Goal: Transaction & Acquisition: Purchase product/service

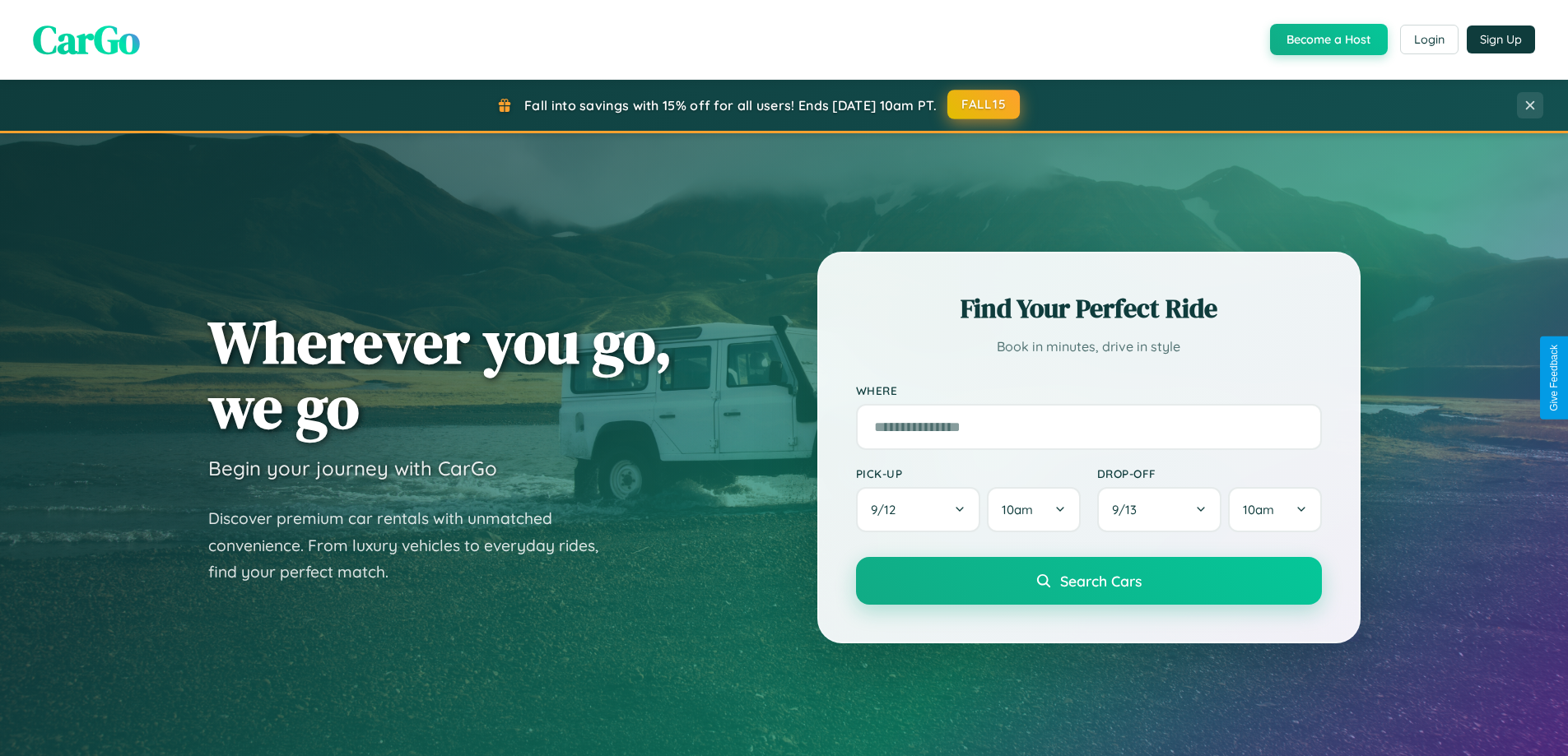
click at [984, 106] on button "FALL15" at bounding box center [983, 105] width 73 height 29
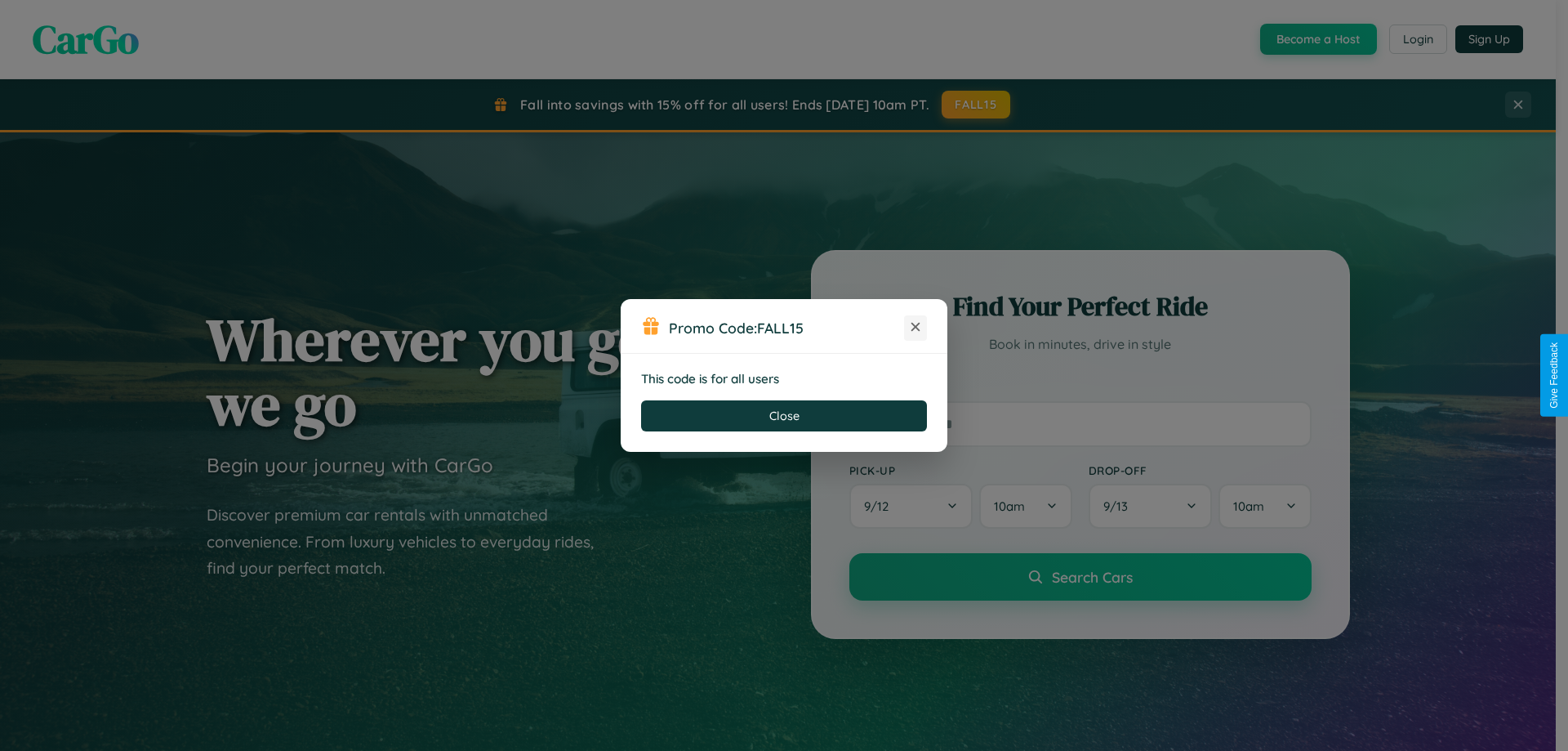
click at [916, 328] on icon at bounding box center [916, 327] width 16 height 16
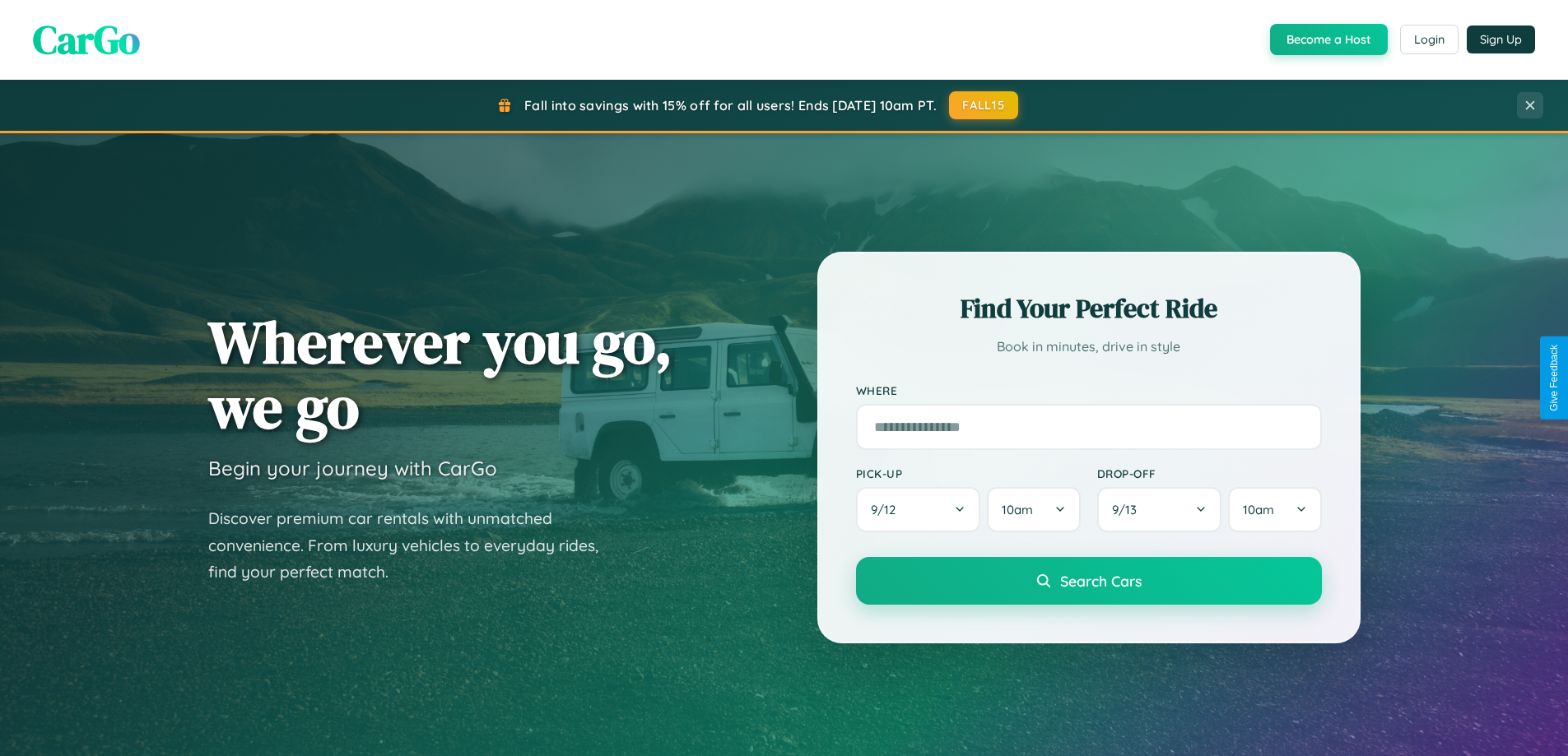
scroll to position [3165, 0]
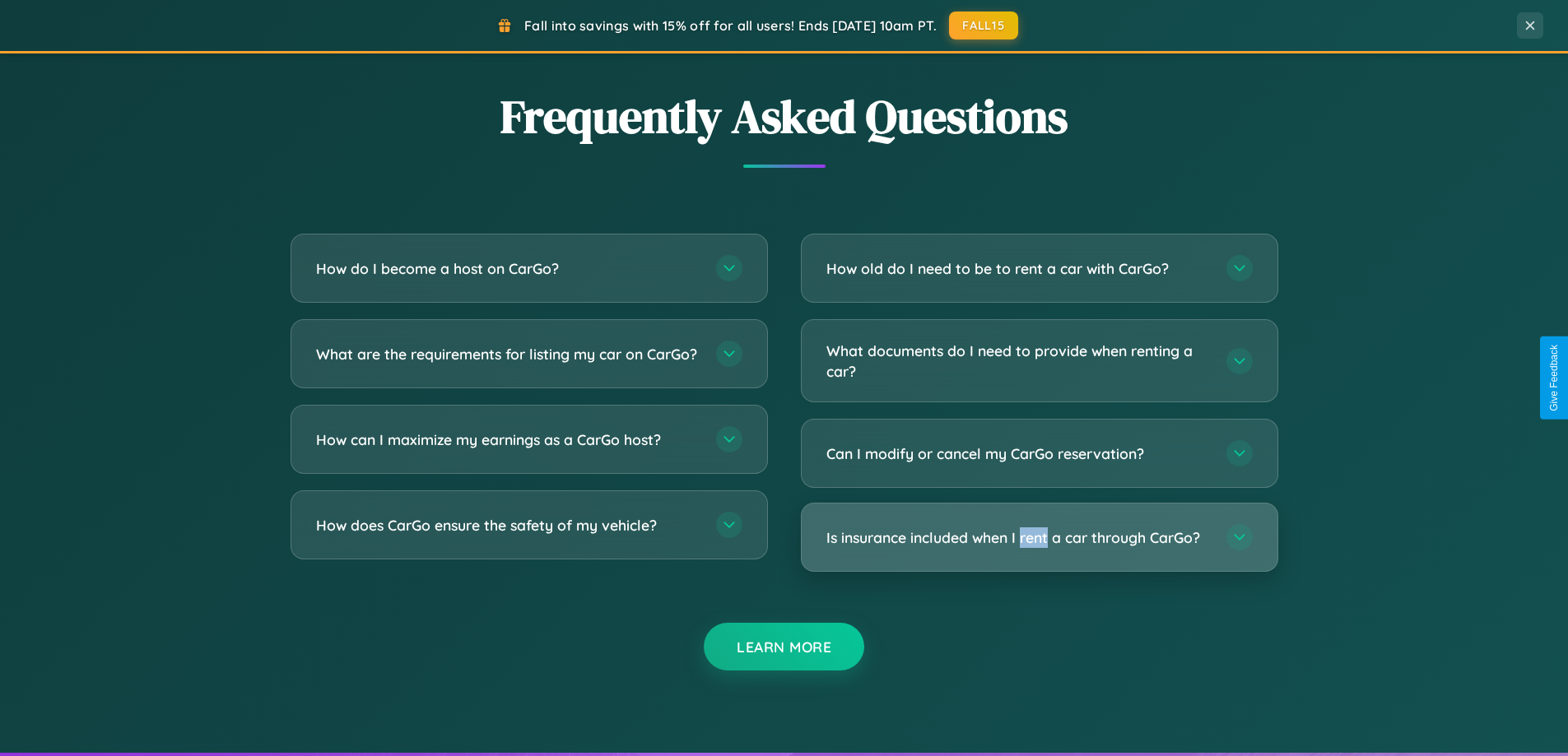
click at [1039, 537] on h3 "Is insurance included when I rent a car through CarGo?" at bounding box center [1017, 537] width 383 height 20
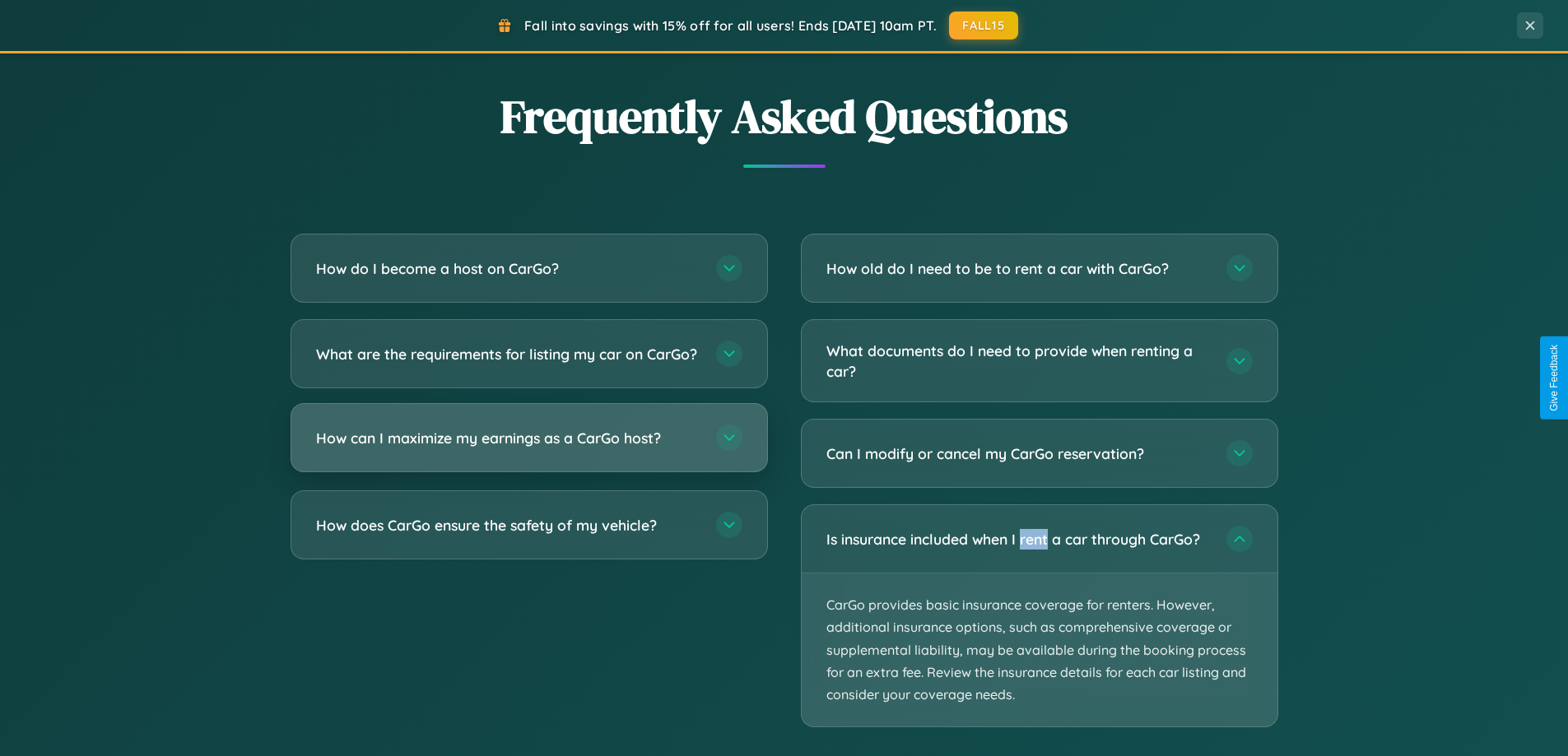
click at [528, 448] on h3 "How can I maximize my earnings as a CarGo host?" at bounding box center [507, 438] width 383 height 20
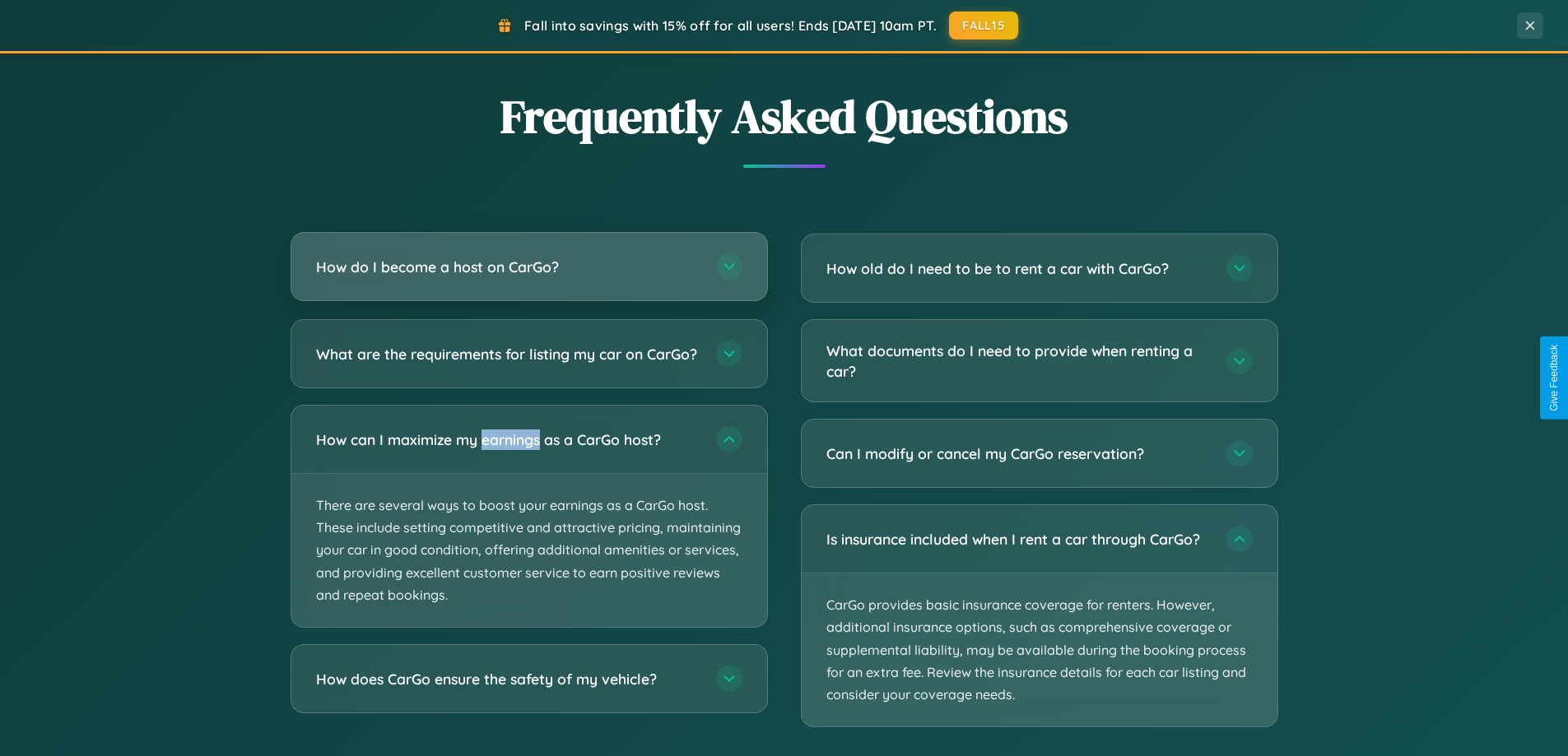
click at [528, 268] on h3 "How do I become a host on CarGo?" at bounding box center [507, 266] width 383 height 20
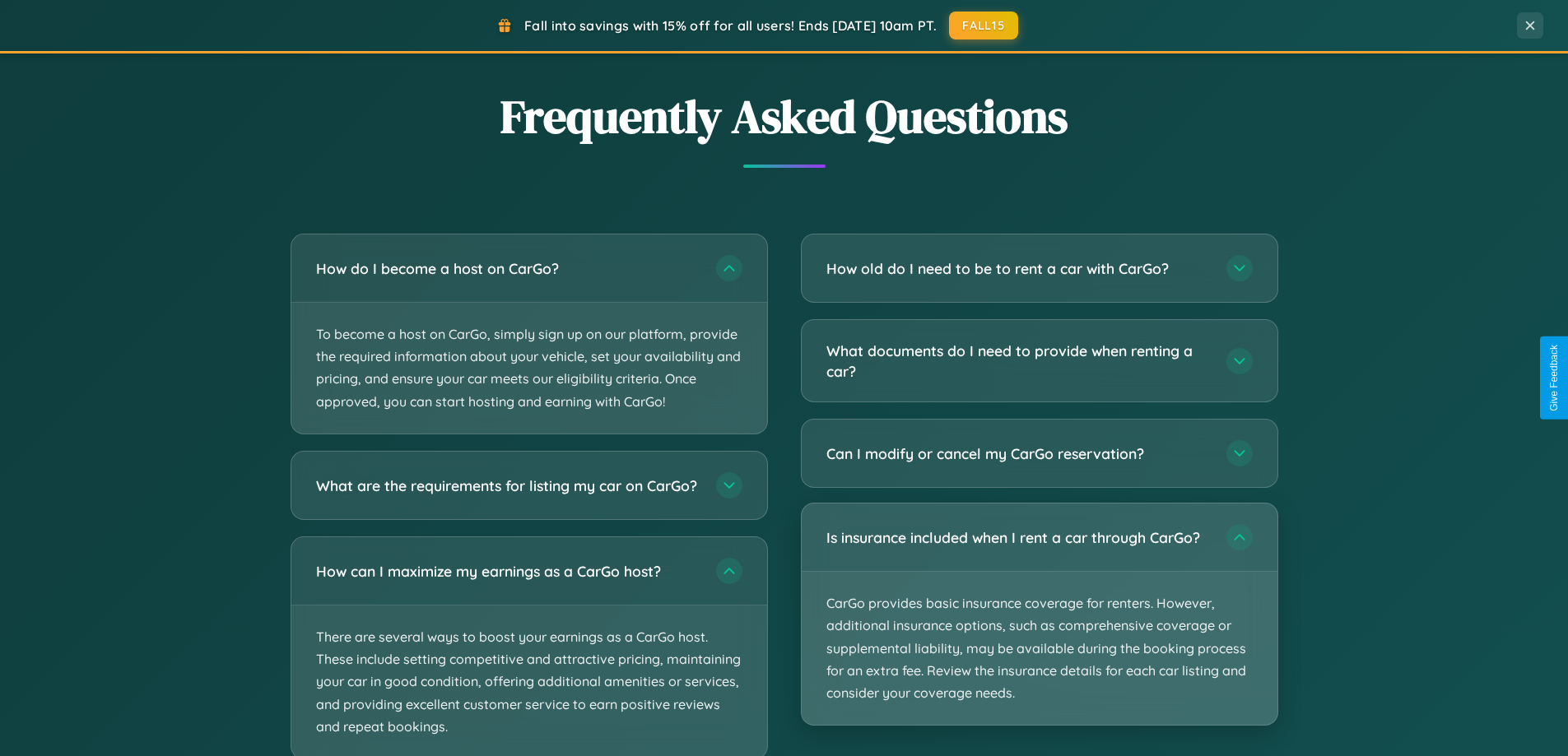
click at [1039, 615] on p "CarGo provides basic insurance coverage for renters. However, additional insura…" at bounding box center [1040, 648] width 476 height 153
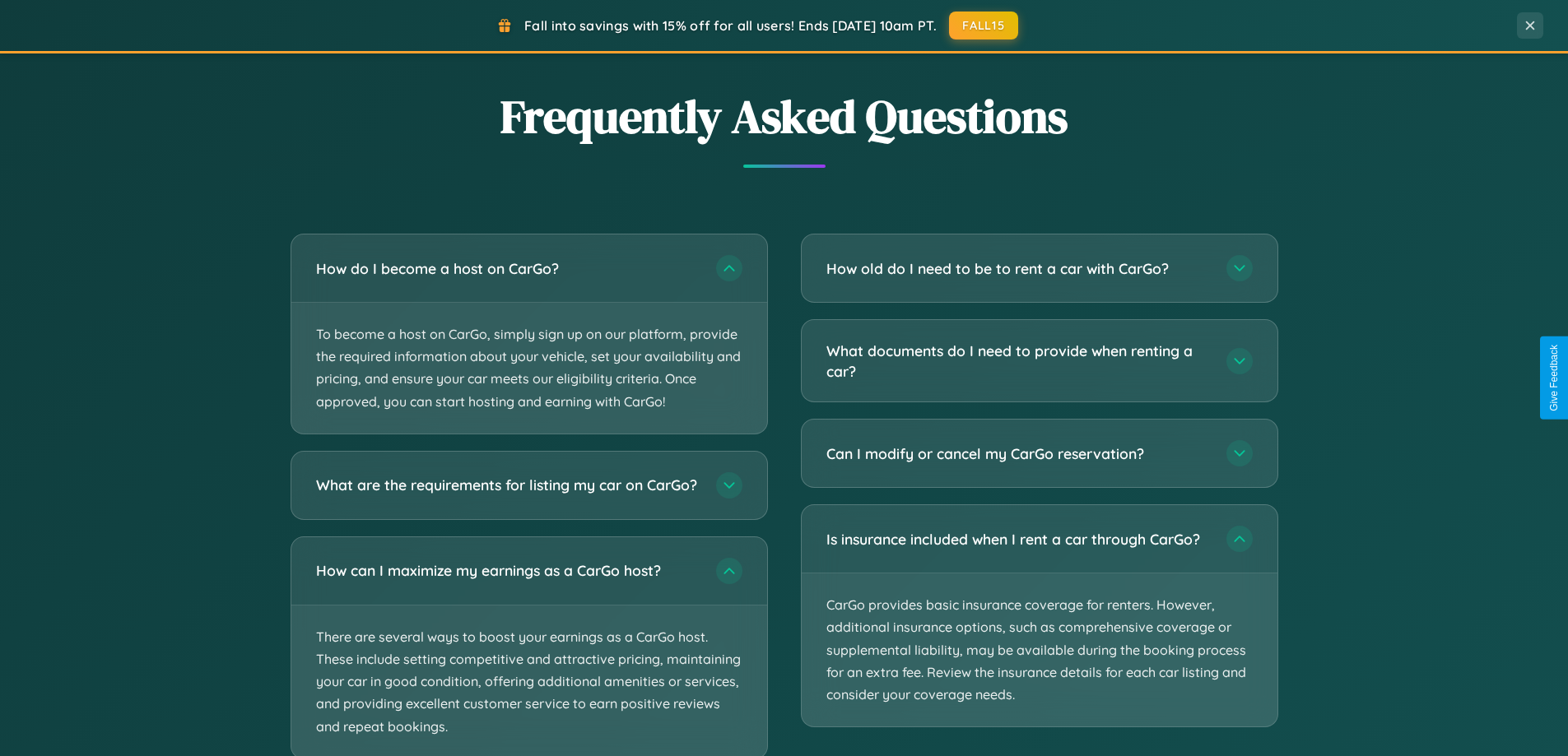
scroll to position [3268, 0]
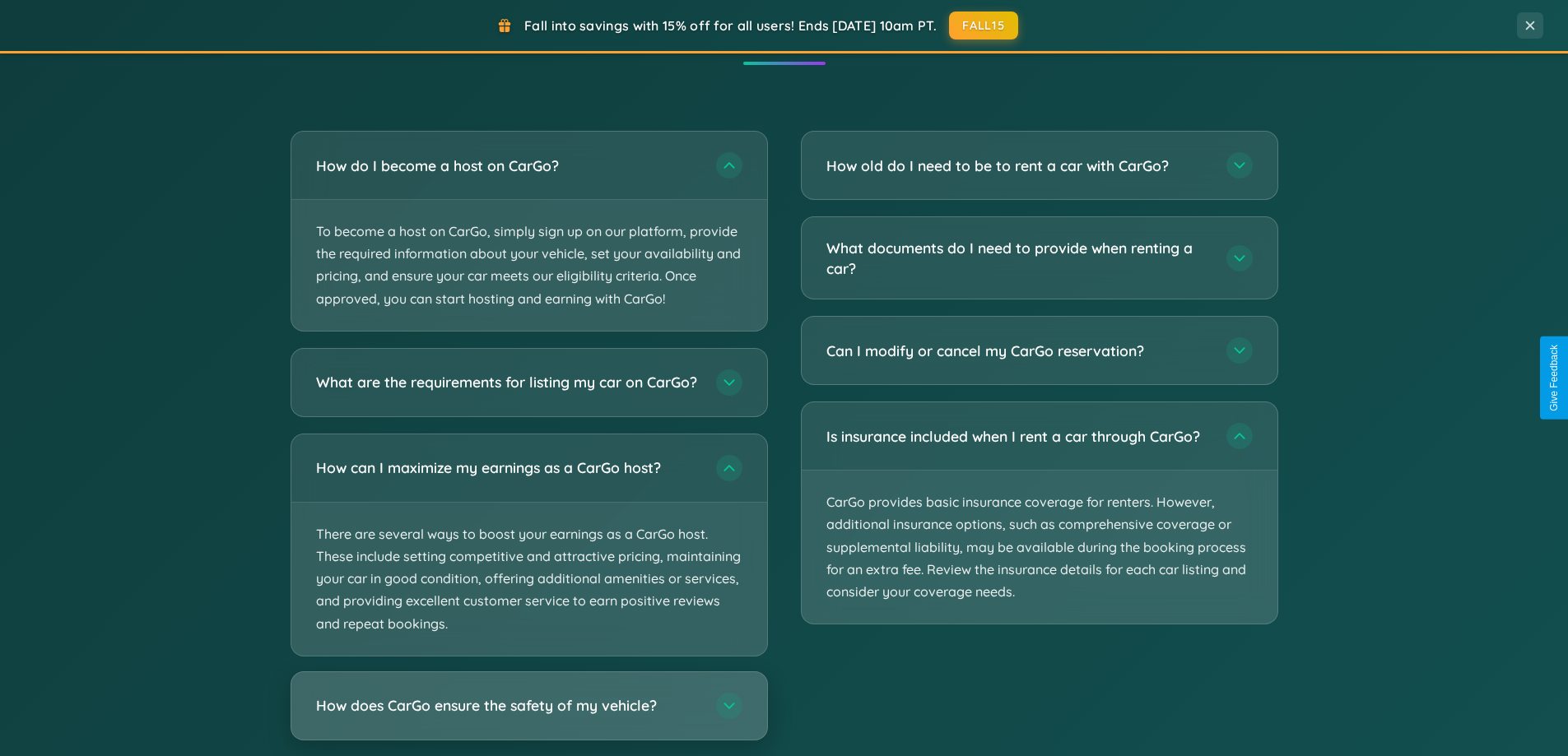
click at [528, 716] on h3 "How does CarGo ensure the safety of my vehicle?" at bounding box center [507, 705] width 383 height 20
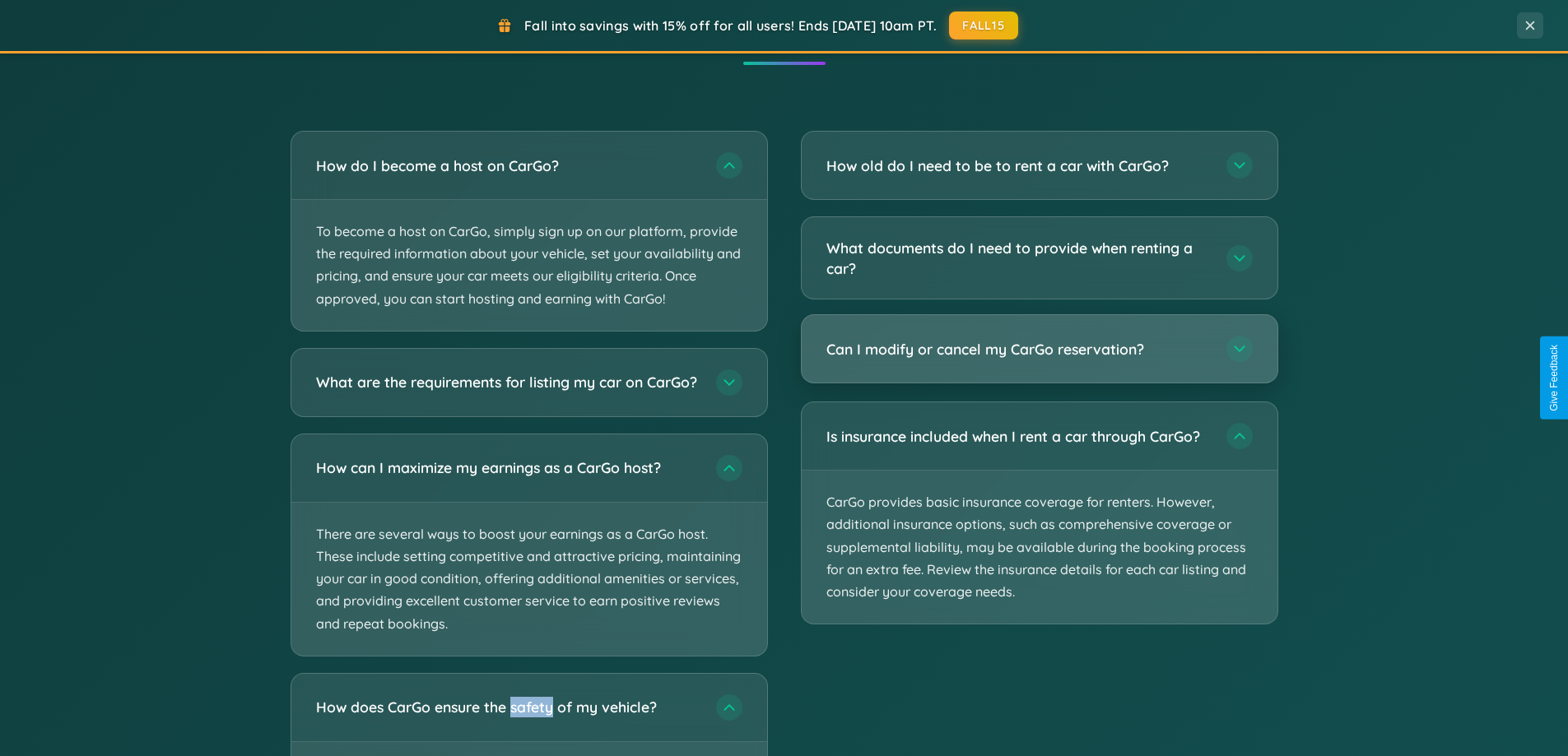
click at [1039, 351] on h3 "Can I modify or cancel my CarGo reservation?" at bounding box center [1017, 349] width 383 height 20
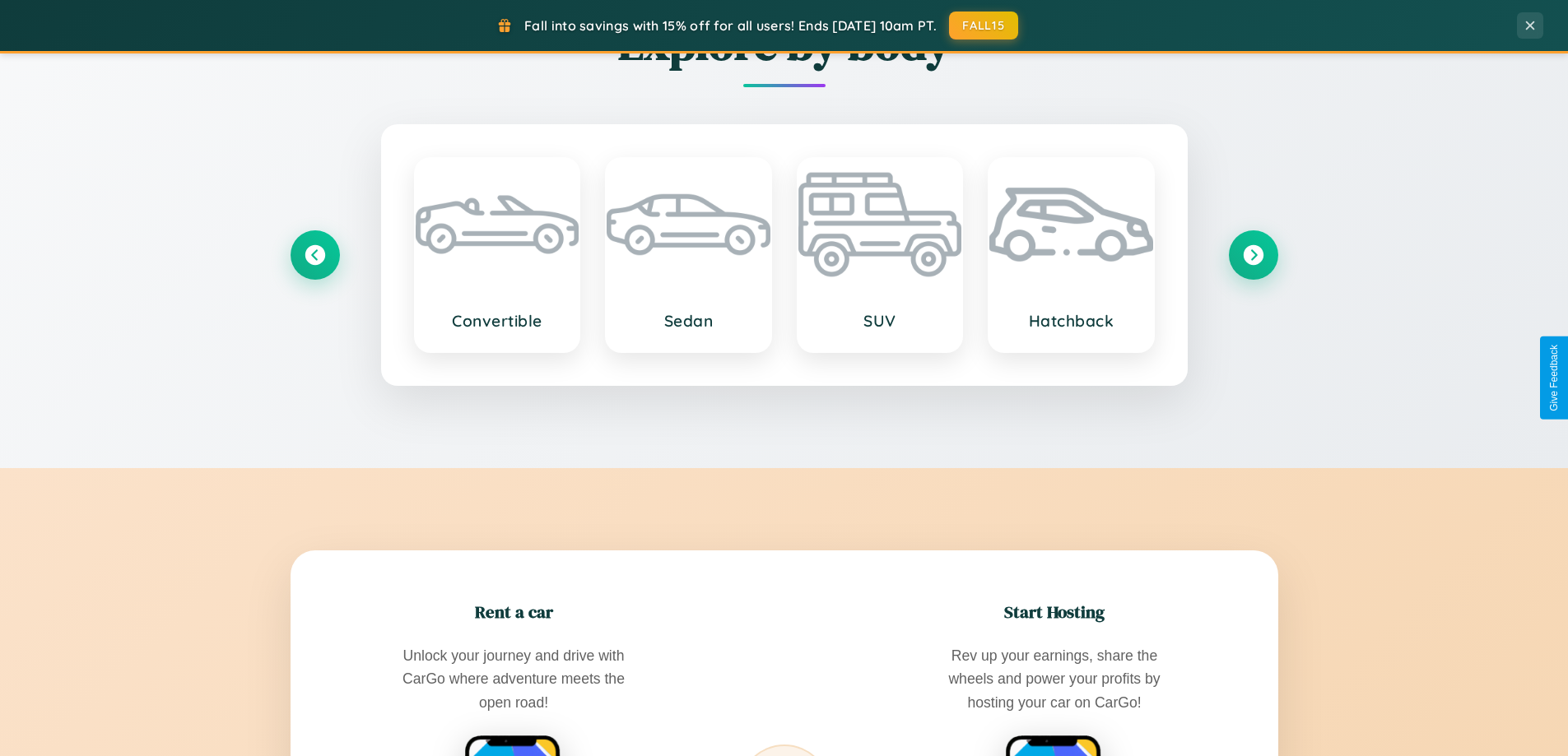
scroll to position [49, 0]
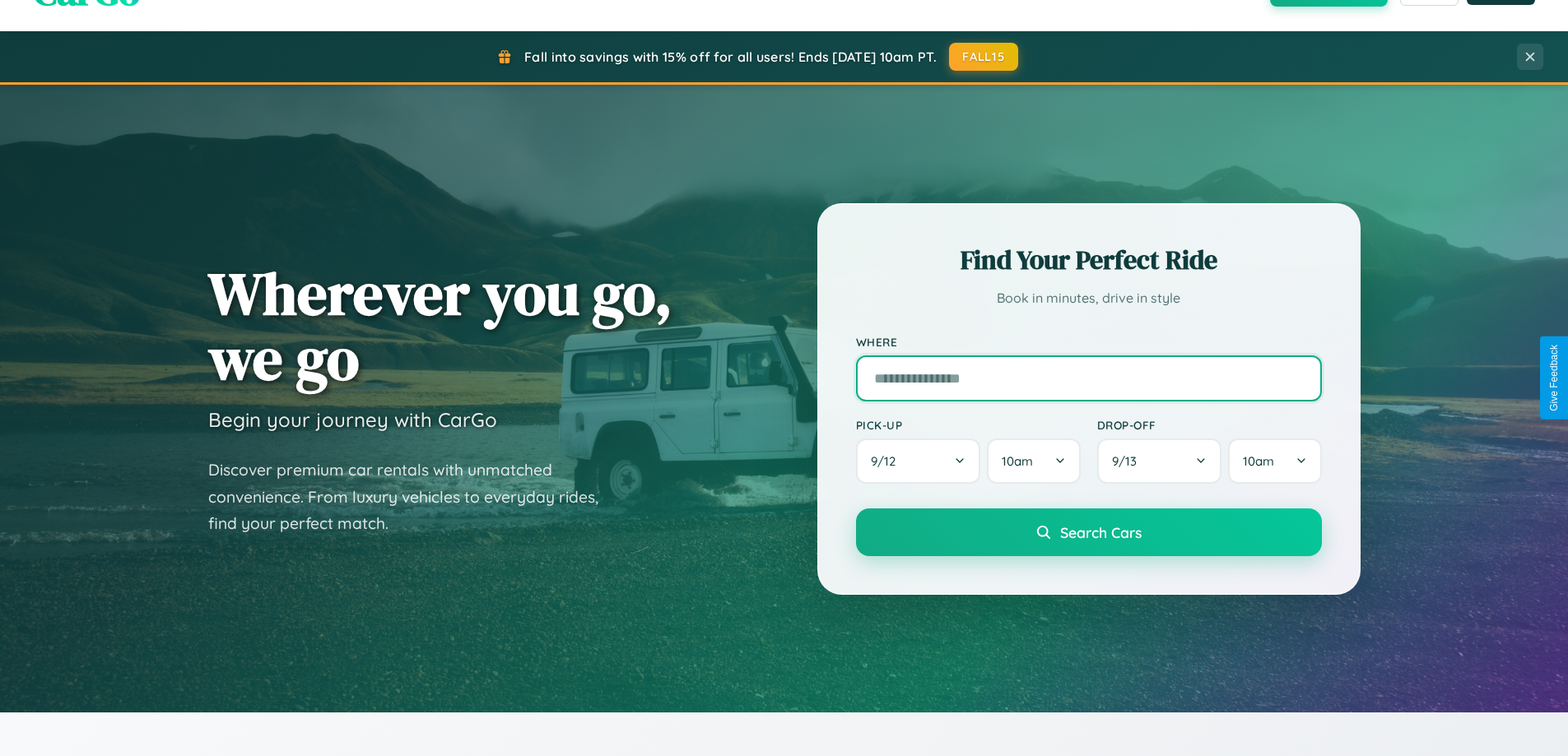
click at [1088, 378] on input "text" at bounding box center [1088, 378] width 466 height 46
type input "**********"
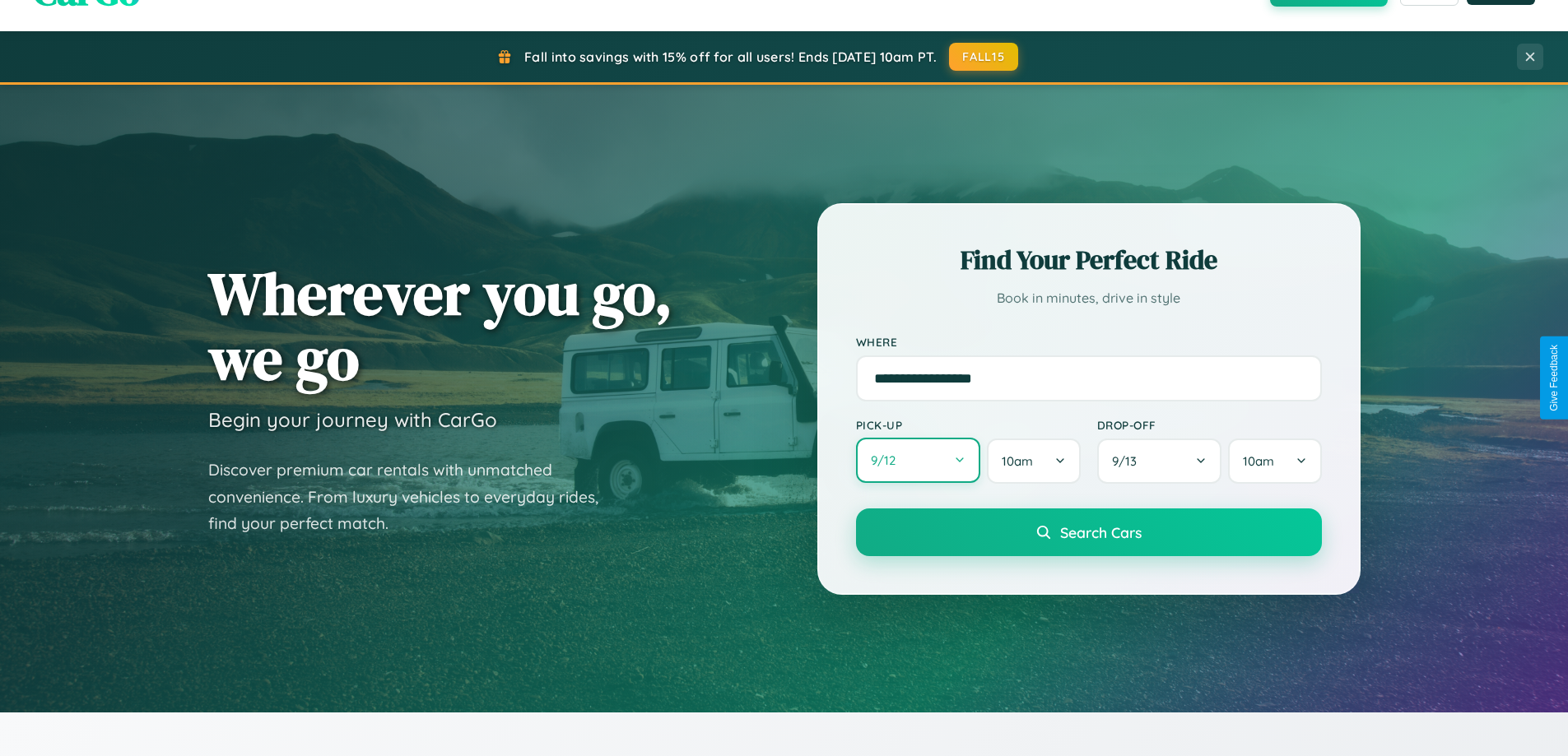
click at [918, 461] on button "9 / 12" at bounding box center [918, 459] width 125 height 45
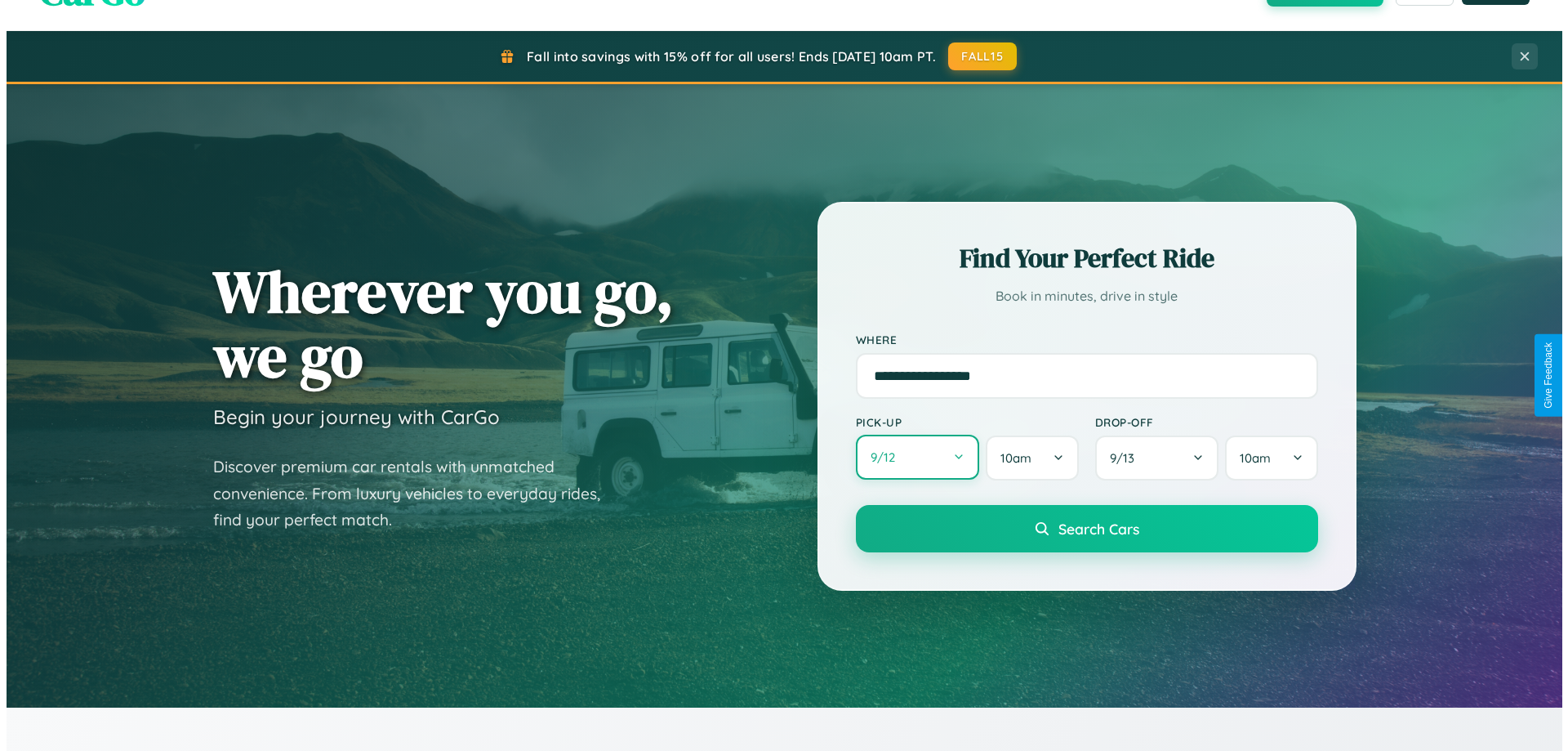
select select "*"
select select "****"
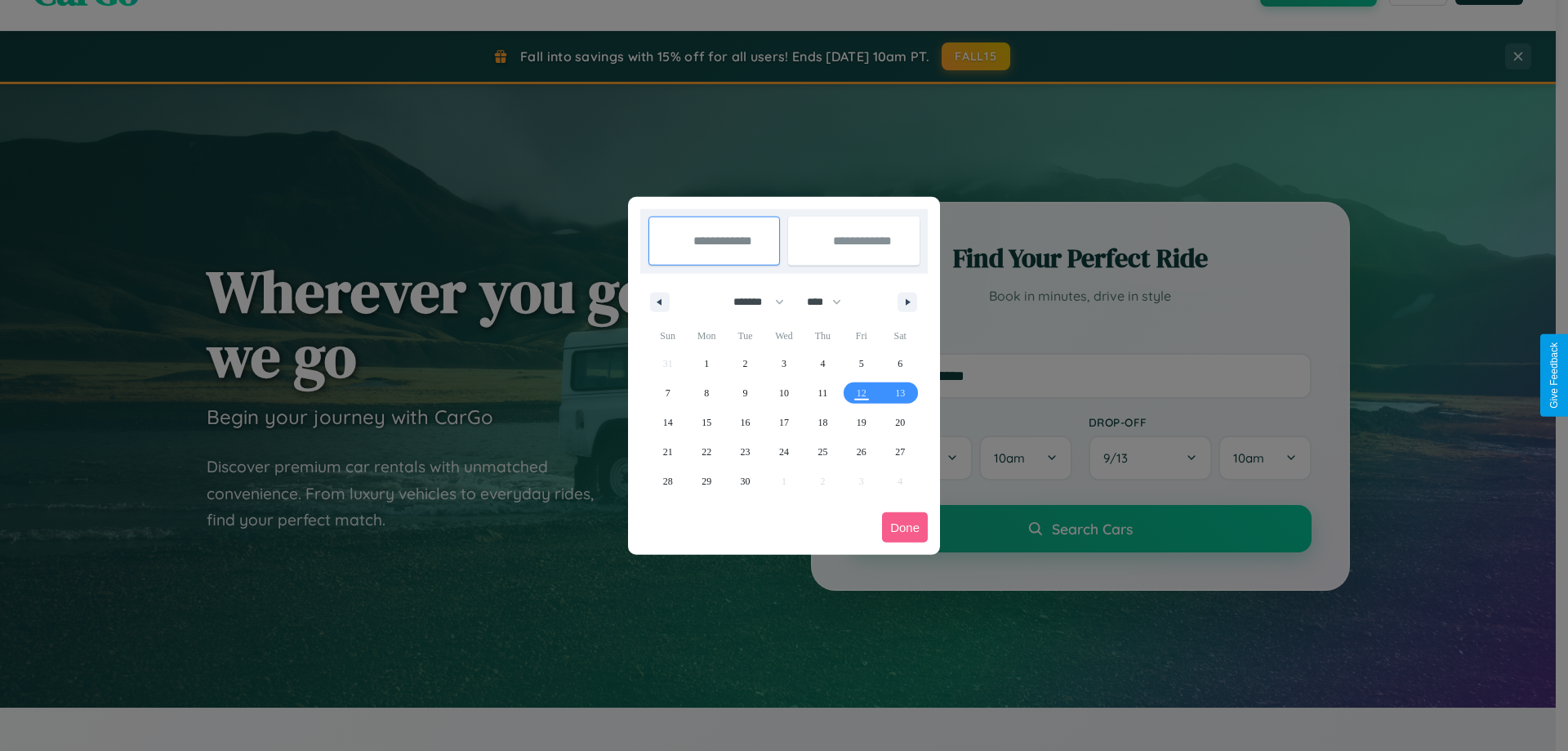
click at [752, 301] on select "******* ******** ***** ***** *** **** **** ****** ********* ******* ******** **…" at bounding box center [756, 302] width 69 height 27
select select "*"
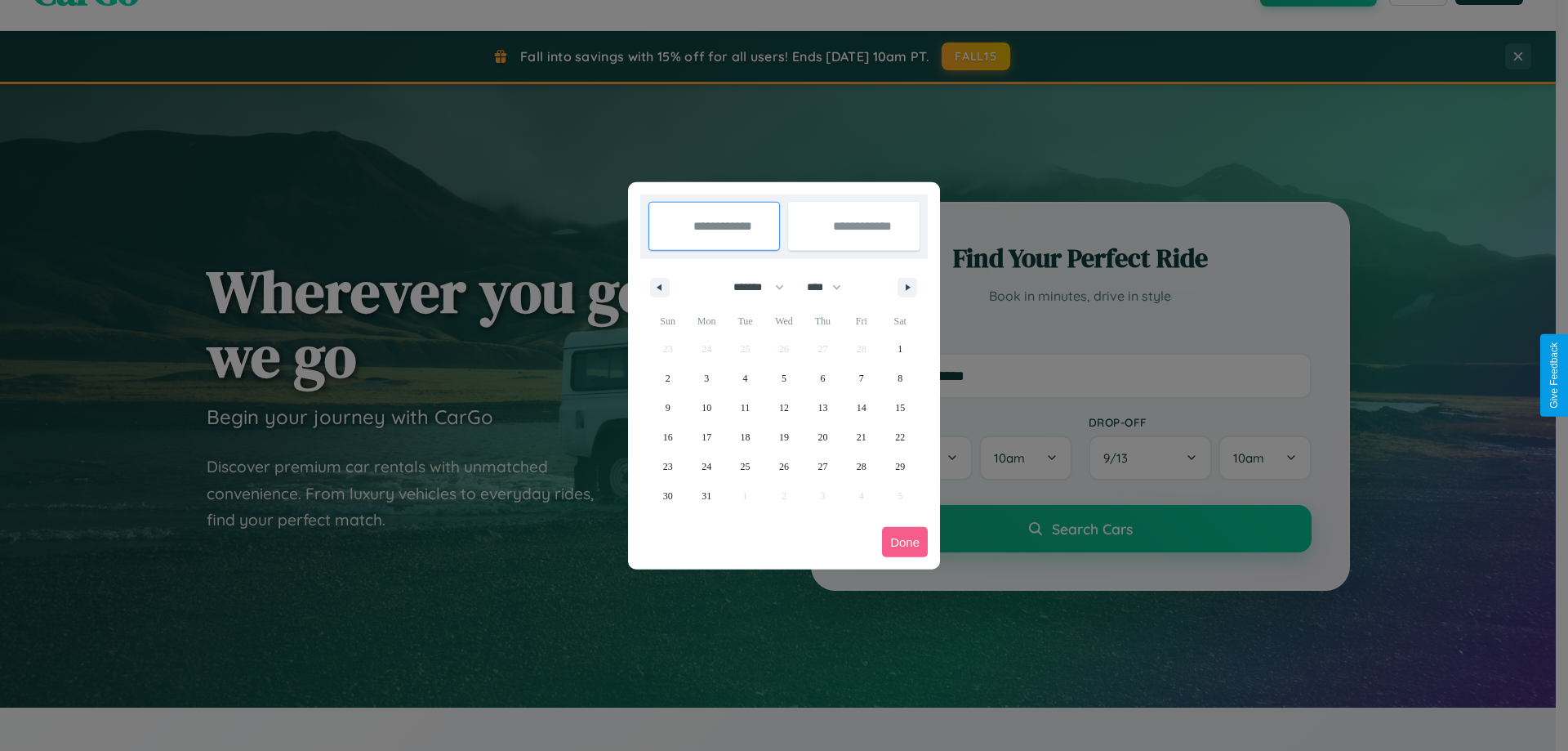
drag, startPoint x: 832, startPoint y: 287, endPoint x: 784, endPoint y: 328, distance: 63.1
click at [832, 287] on select "**** **** **** **** **** **** **** **** **** **** **** **** **** **** **** ****…" at bounding box center [824, 287] width 49 height 27
select select "****"
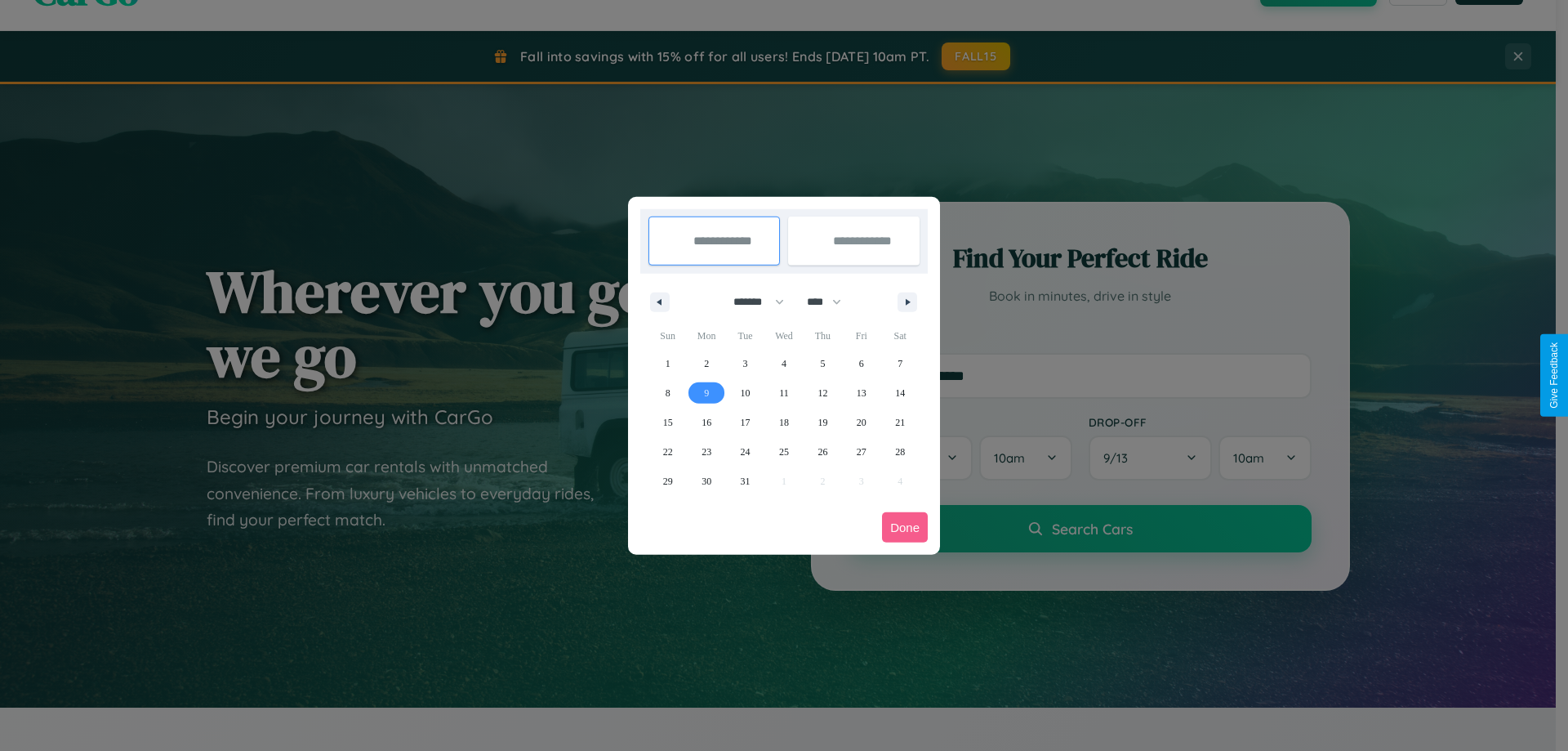
click at [707, 392] on span "9" at bounding box center [706, 393] width 5 height 29
type input "**********"
click at [707, 422] on span "16" at bounding box center [706, 422] width 10 height 29
type input "**********"
click at [905, 527] on button "Done" at bounding box center [905, 527] width 46 height 30
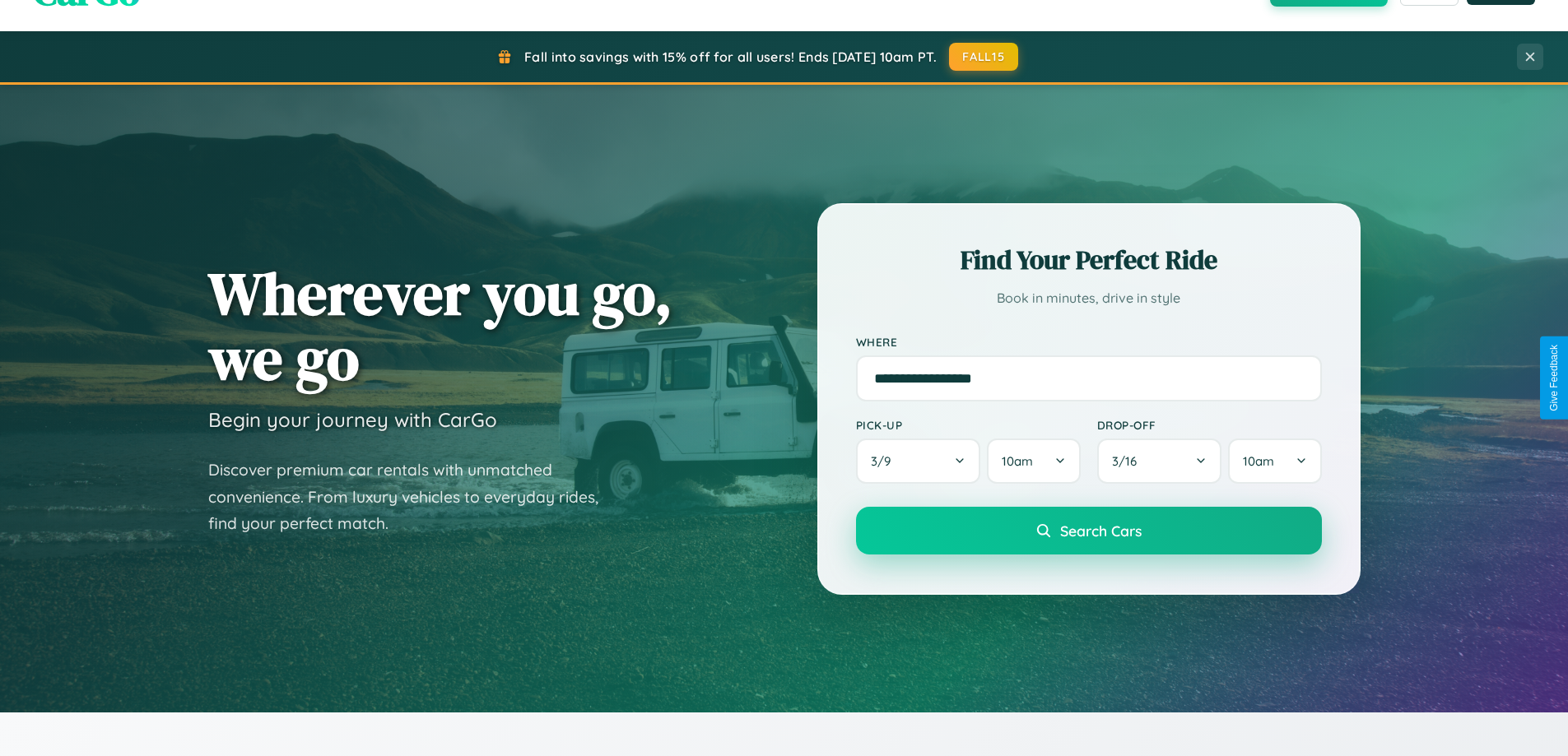
click at [1088, 531] on span "Search Cars" at bounding box center [1100, 531] width 82 height 18
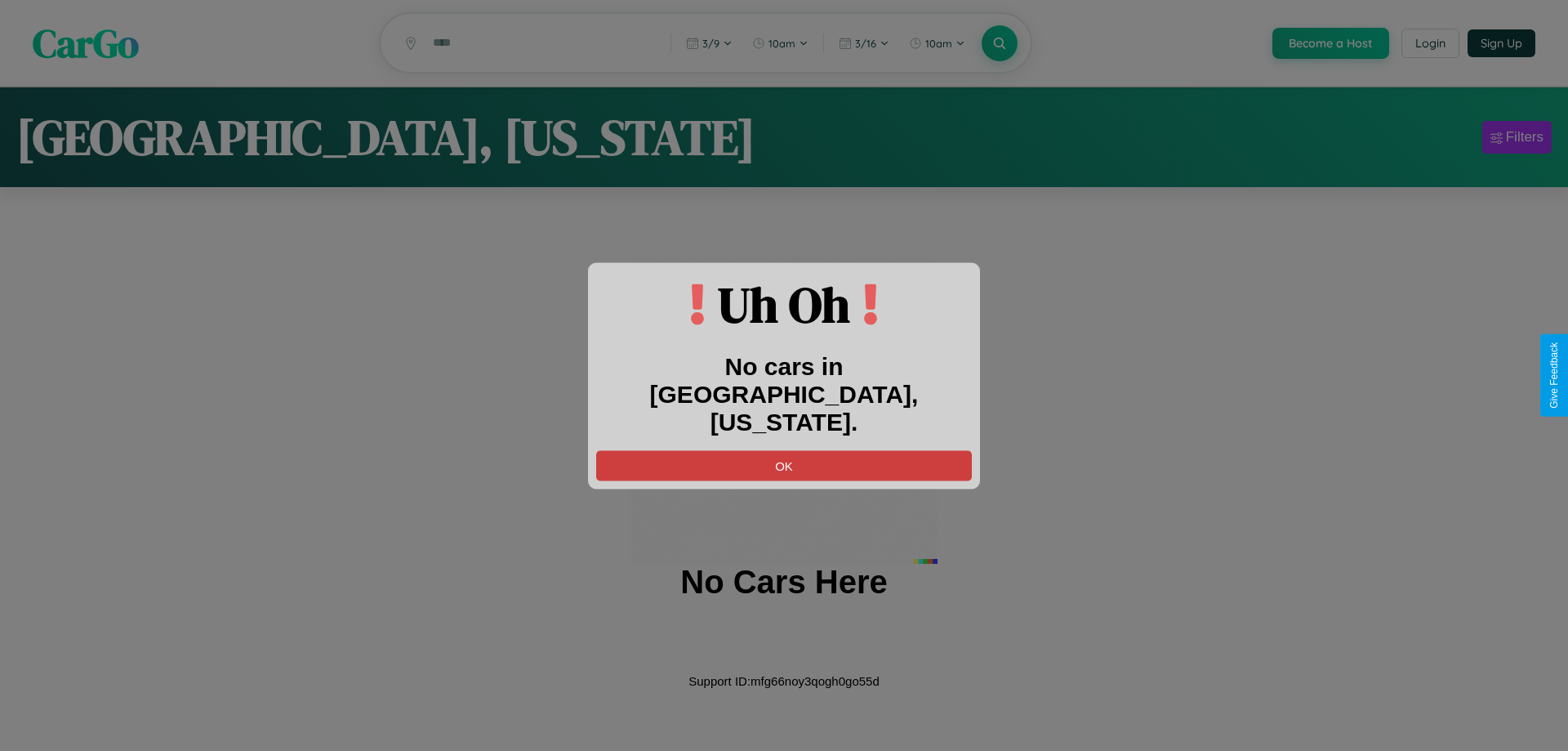
click at [784, 450] on button "OK" at bounding box center [784, 464] width 376 height 30
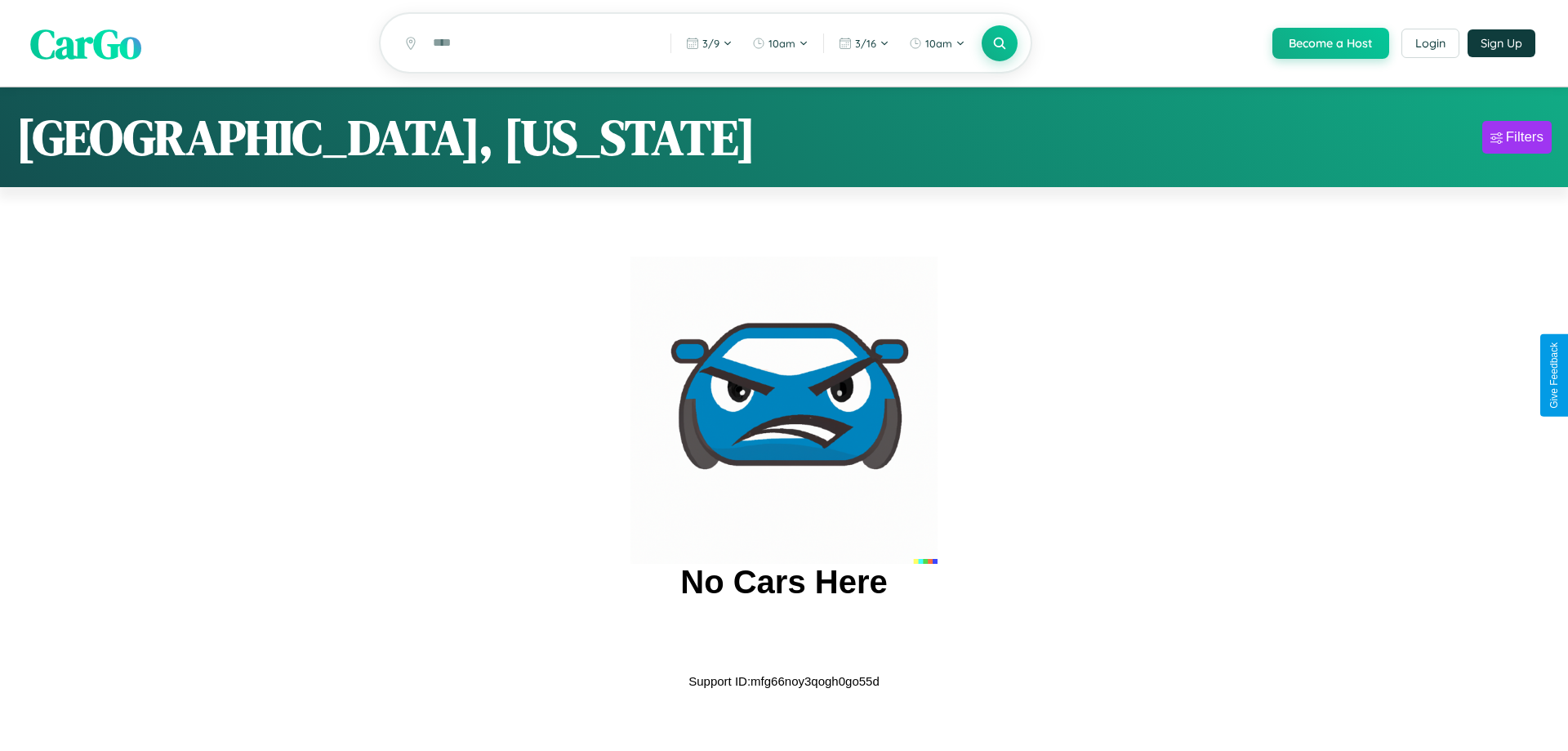
click at [86, 44] on span "CarGo" at bounding box center [86, 43] width 111 height 57
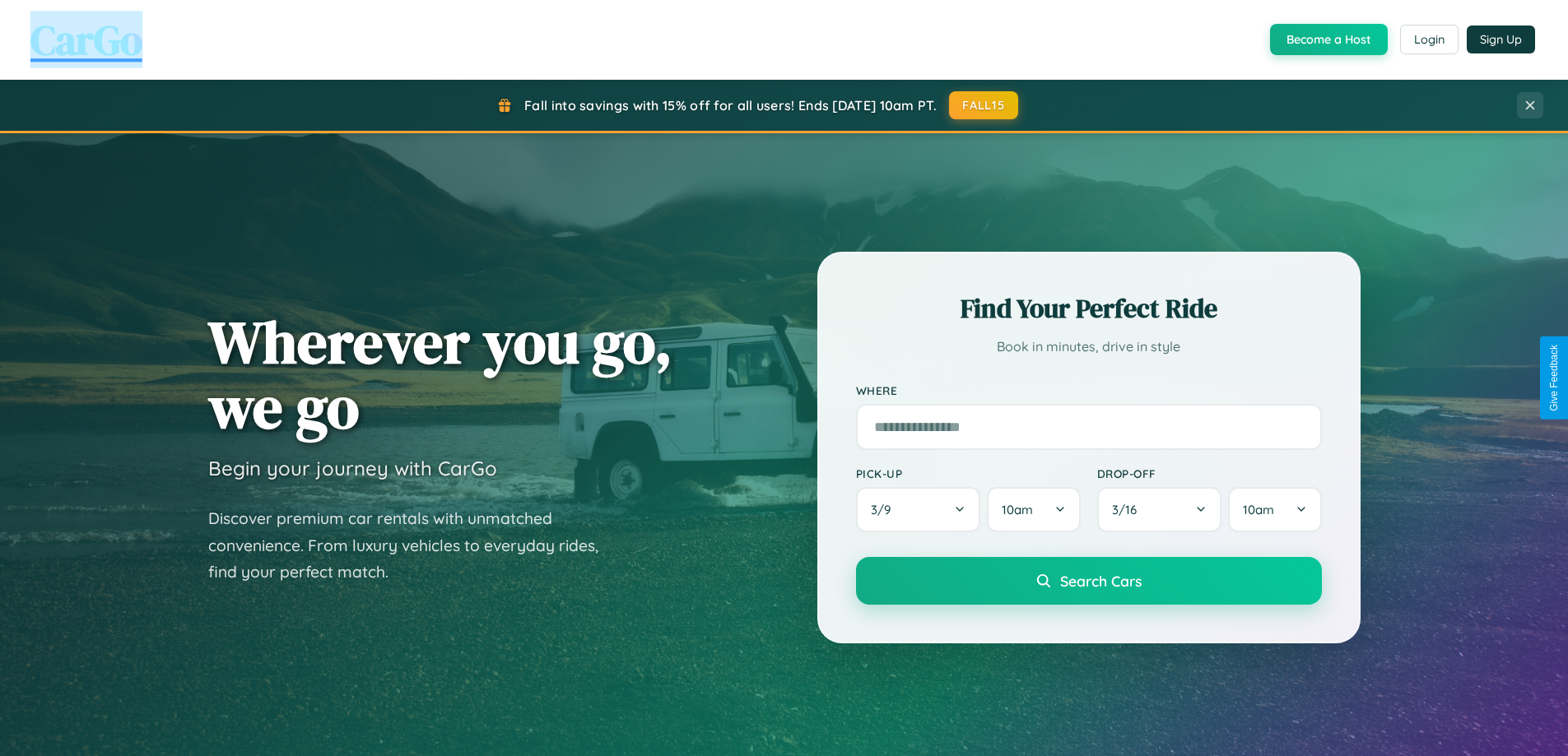
scroll to position [2643, 0]
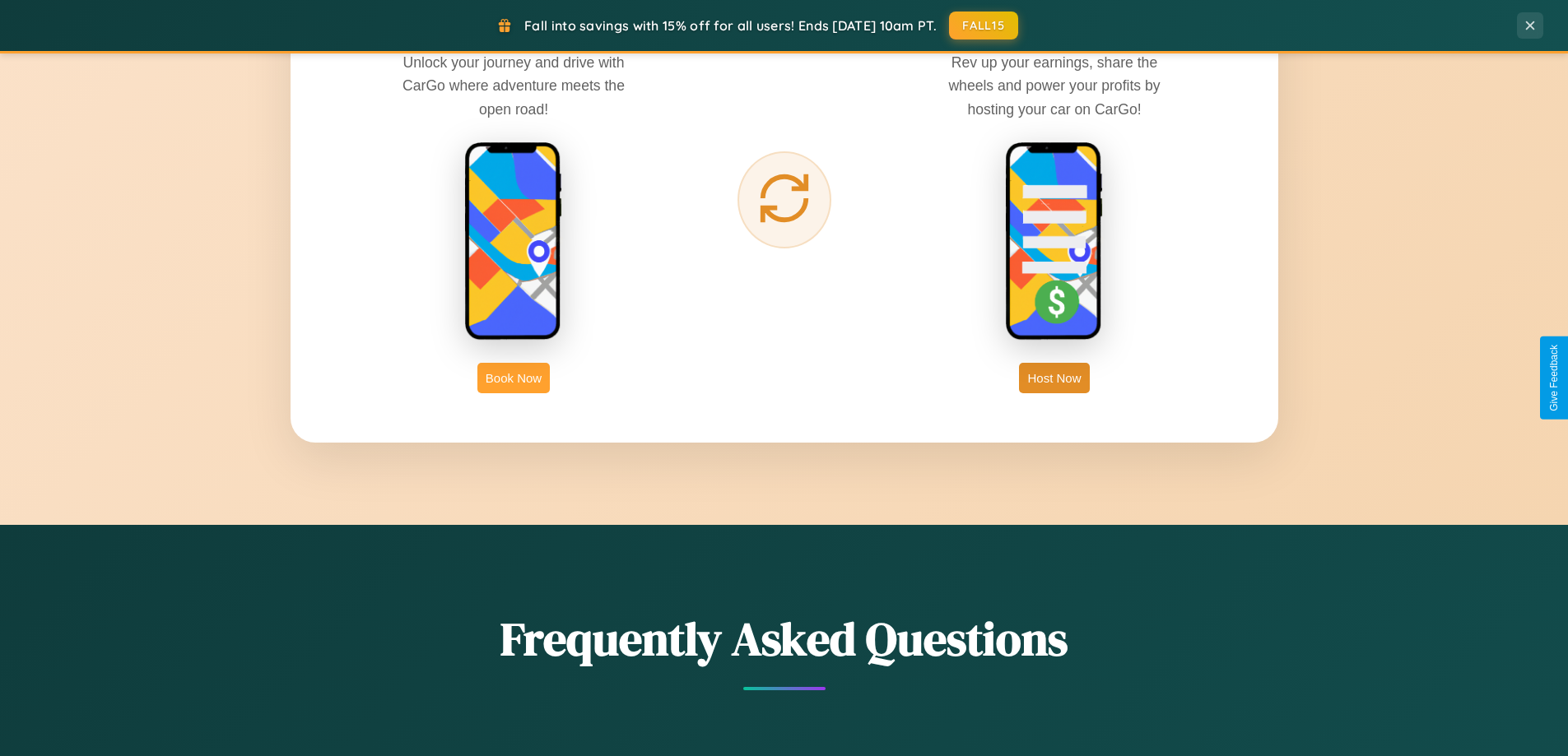
click at [514, 378] on button "Book Now" at bounding box center [513, 378] width 73 height 30
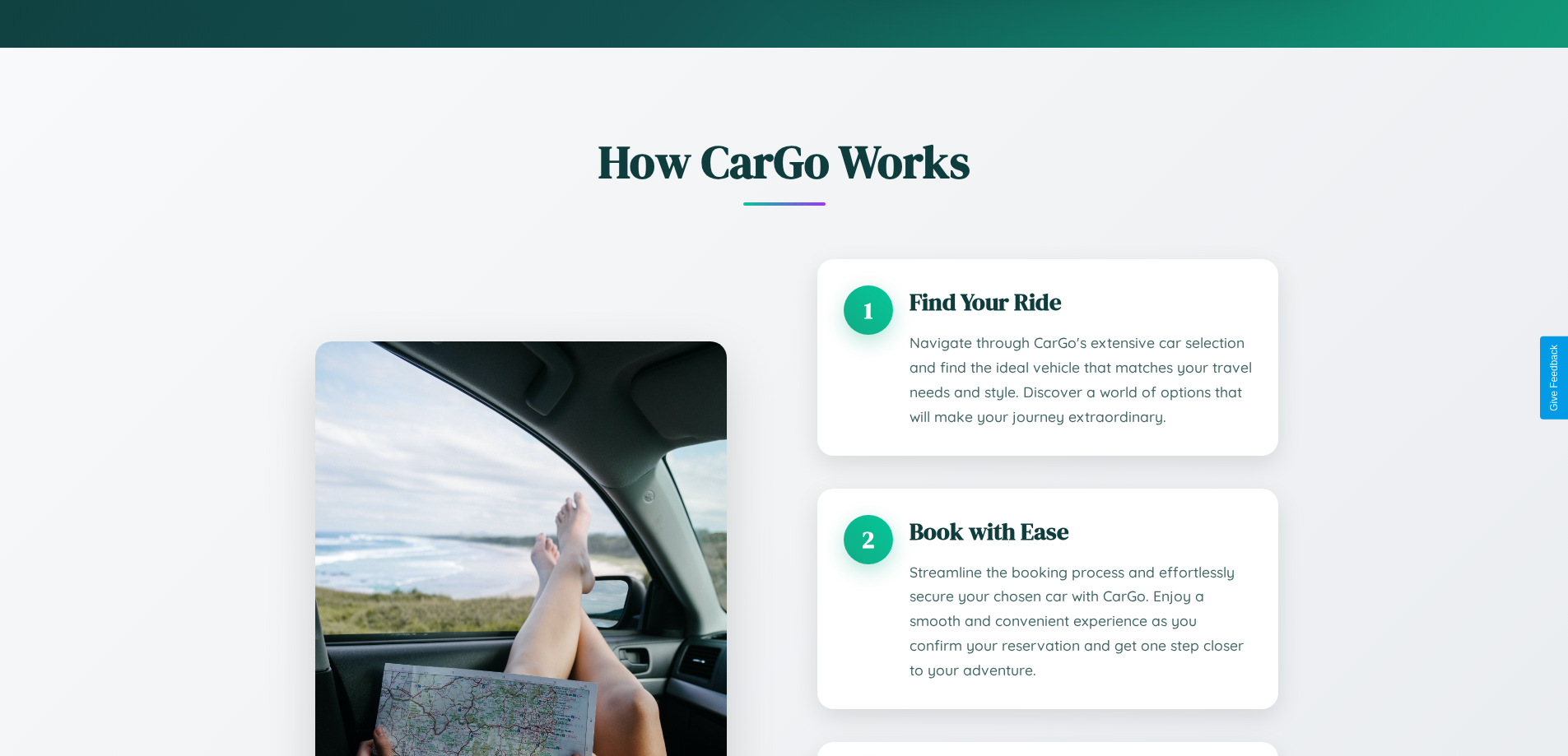
scroll to position [1668, 0]
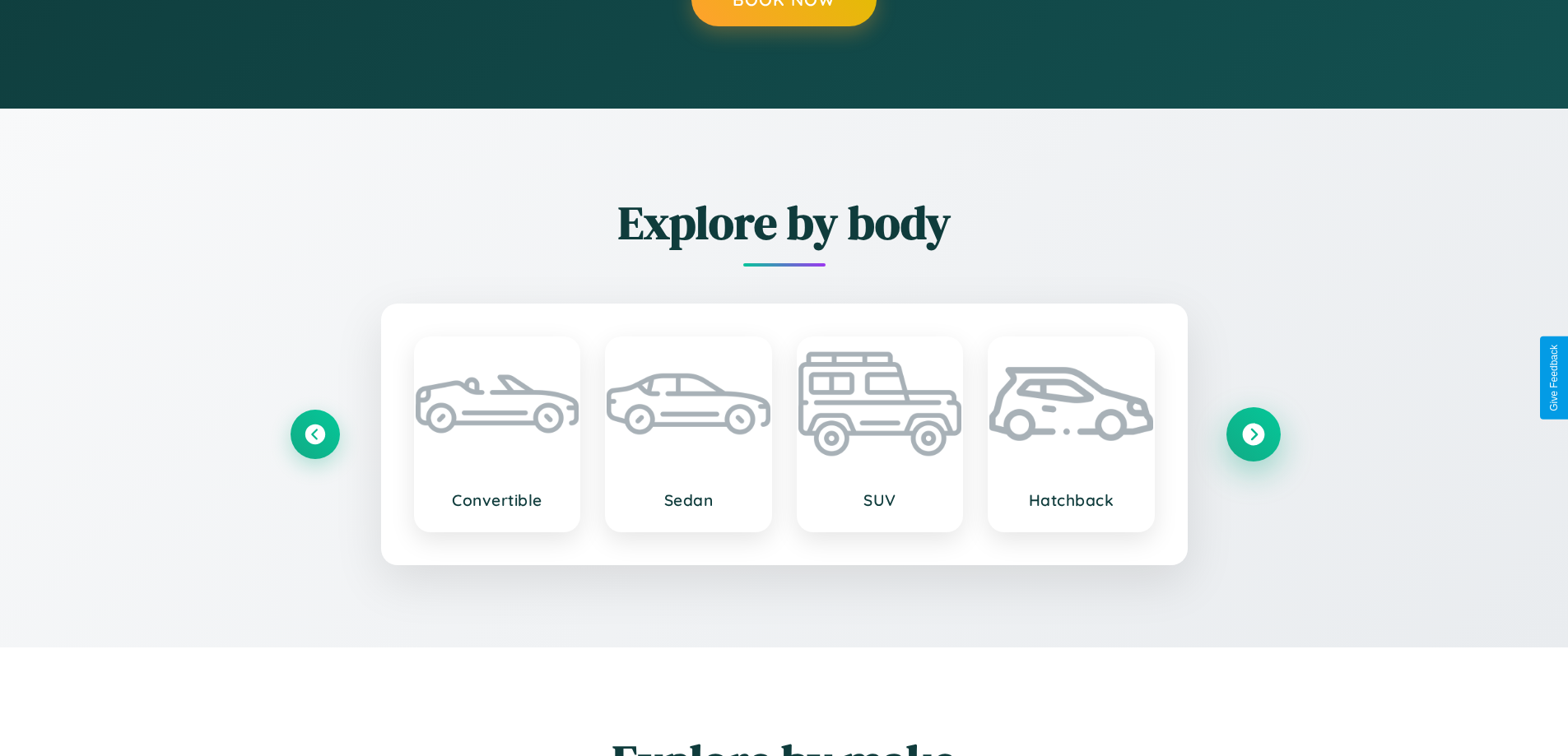
click at [1253, 434] on icon at bounding box center [1253, 434] width 22 height 22
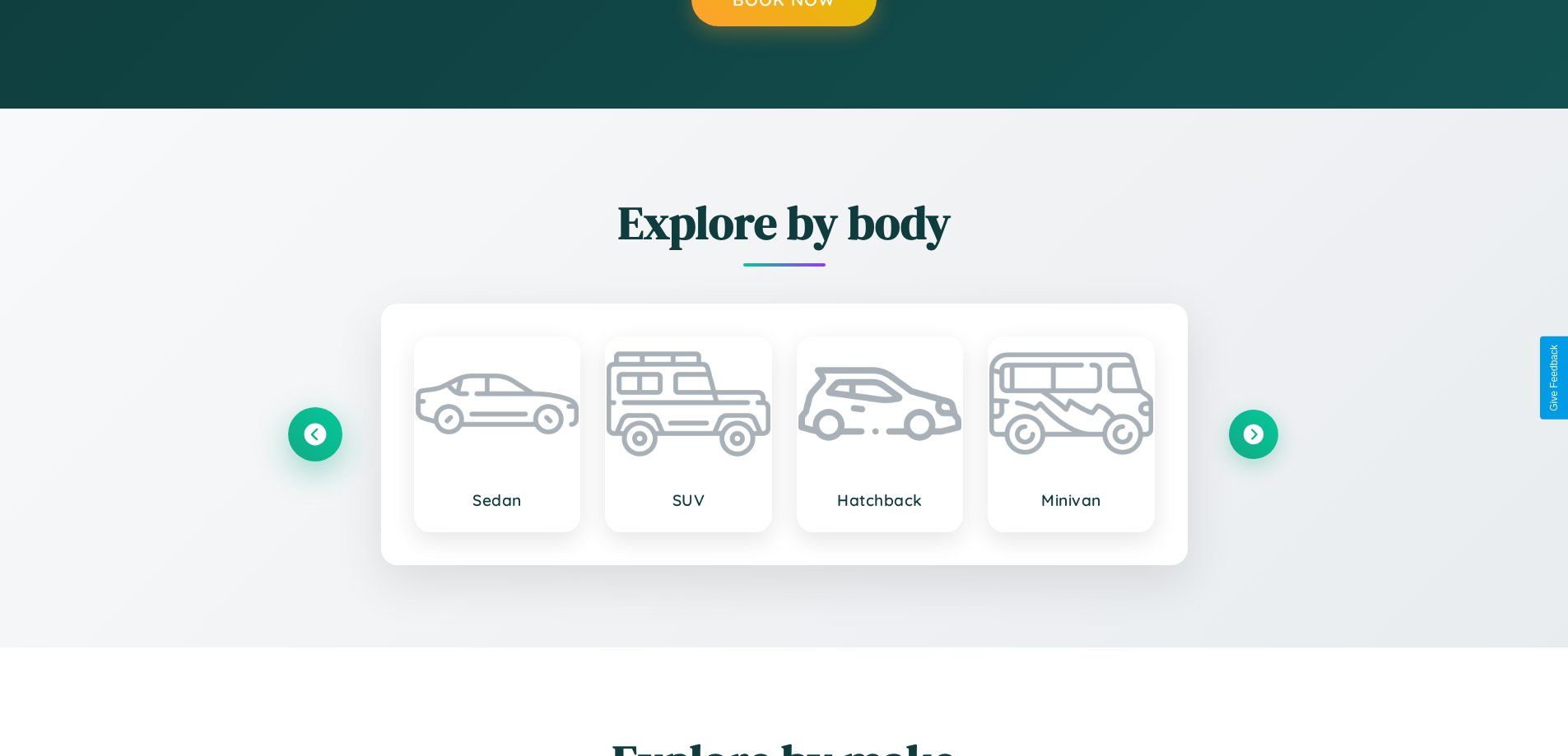
click at [314, 434] on icon at bounding box center [314, 434] width 22 height 22
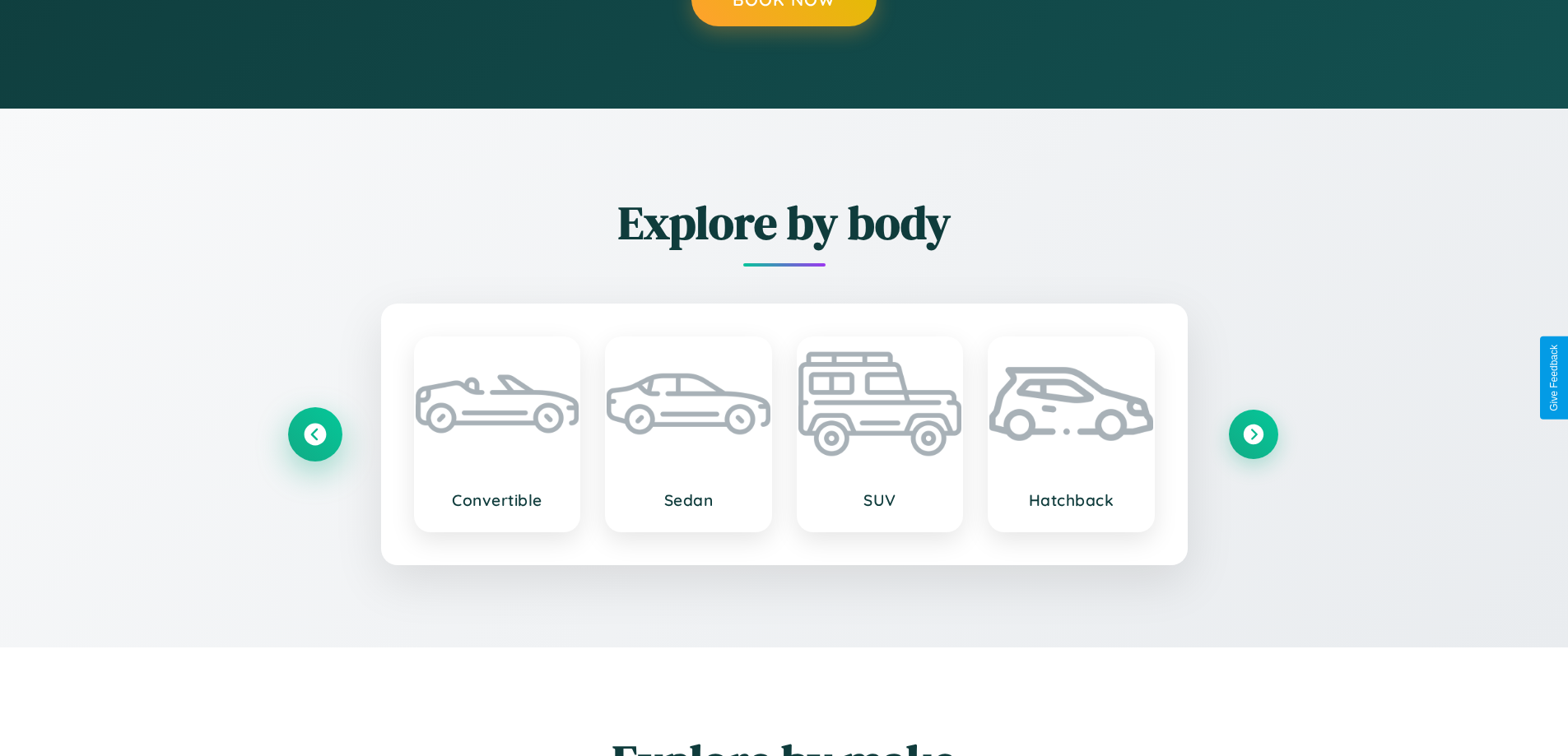
click at [314, 434] on icon at bounding box center [314, 434] width 22 height 22
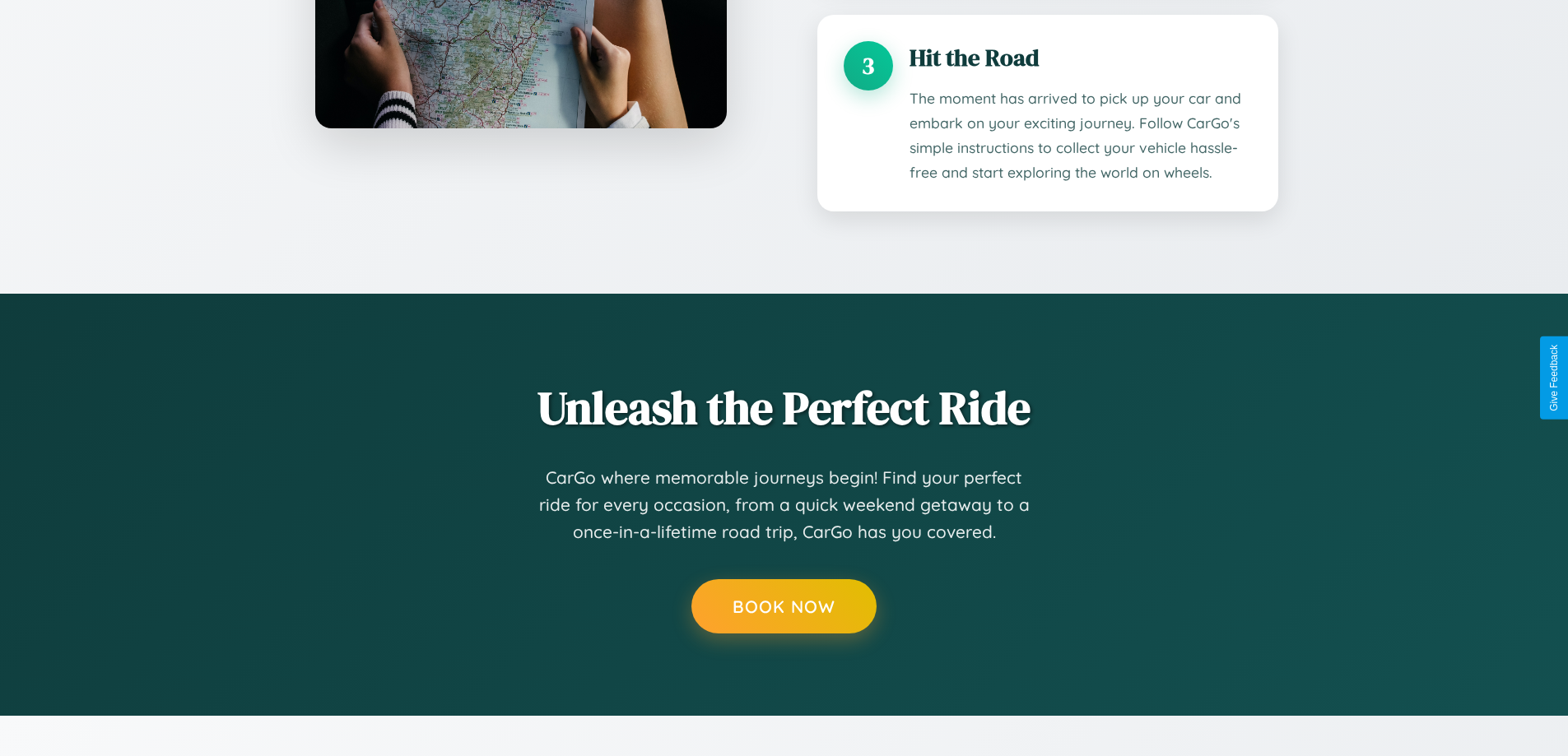
scroll to position [1327, 0]
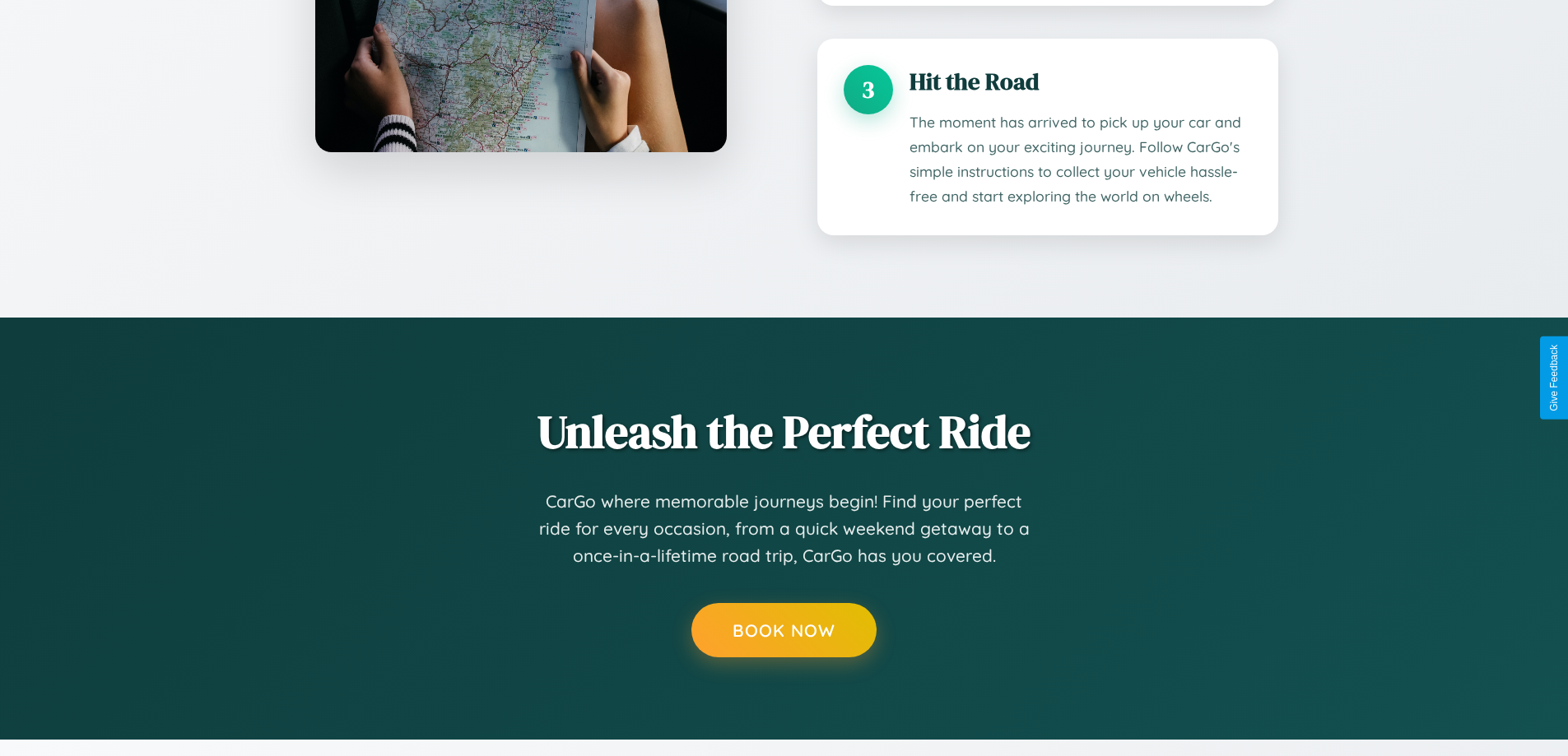
scroll to position [0, 0]
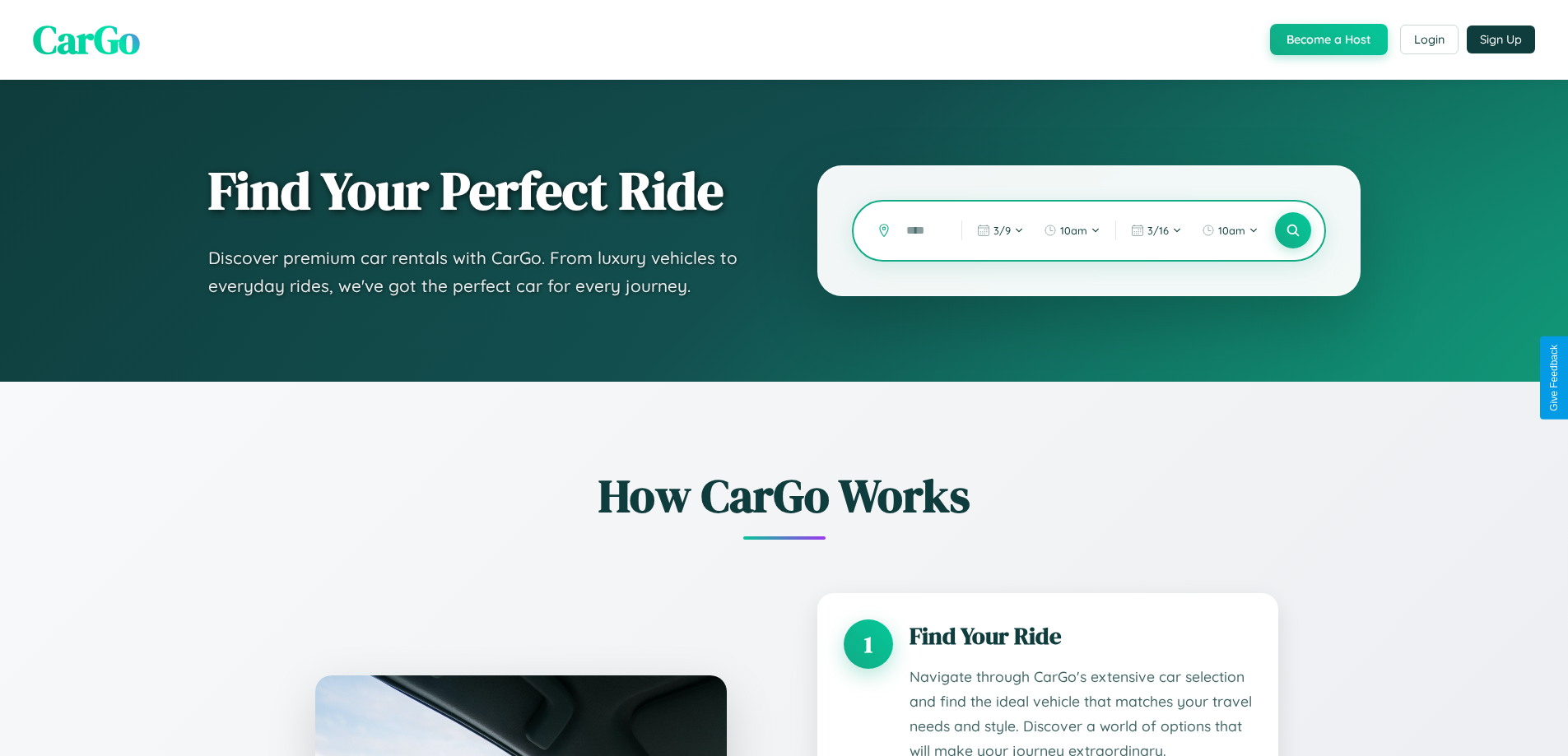
click at [922, 231] on input "text" at bounding box center [921, 231] width 47 height 28
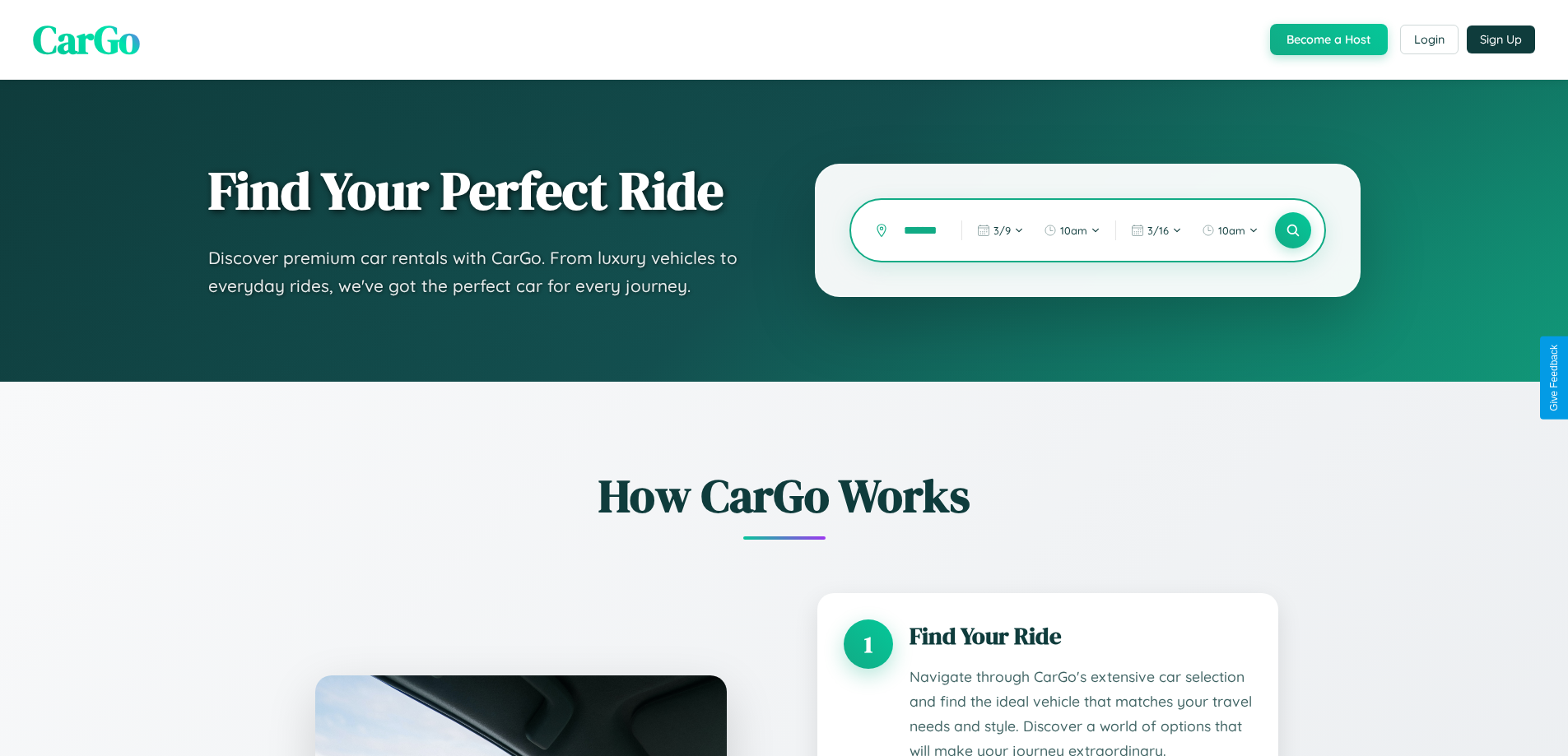
scroll to position [0, 14]
type input "*******"
click at [1292, 231] on icon at bounding box center [1292, 231] width 16 height 16
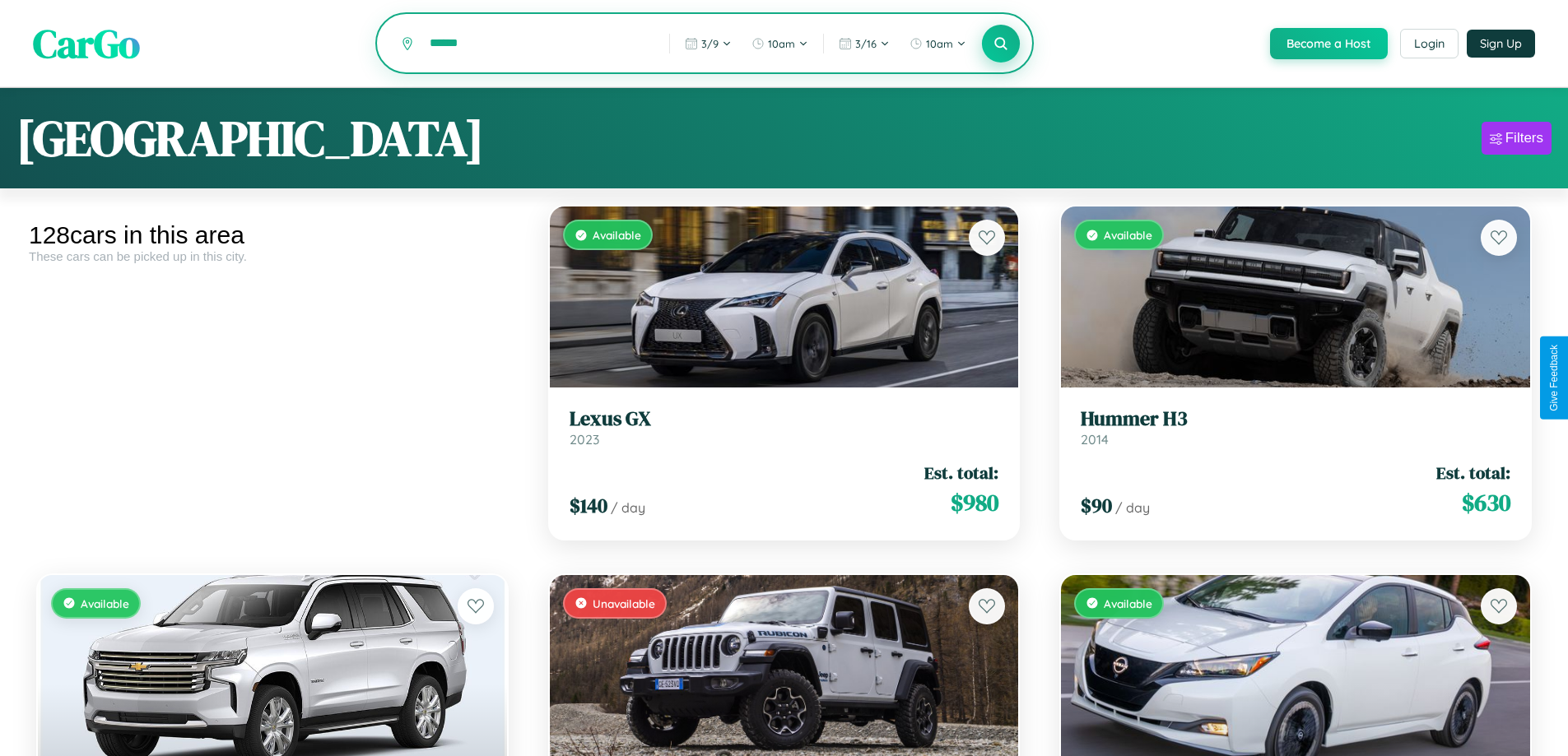
type input "******"
click at [1000, 44] on icon at bounding box center [1001, 43] width 16 height 16
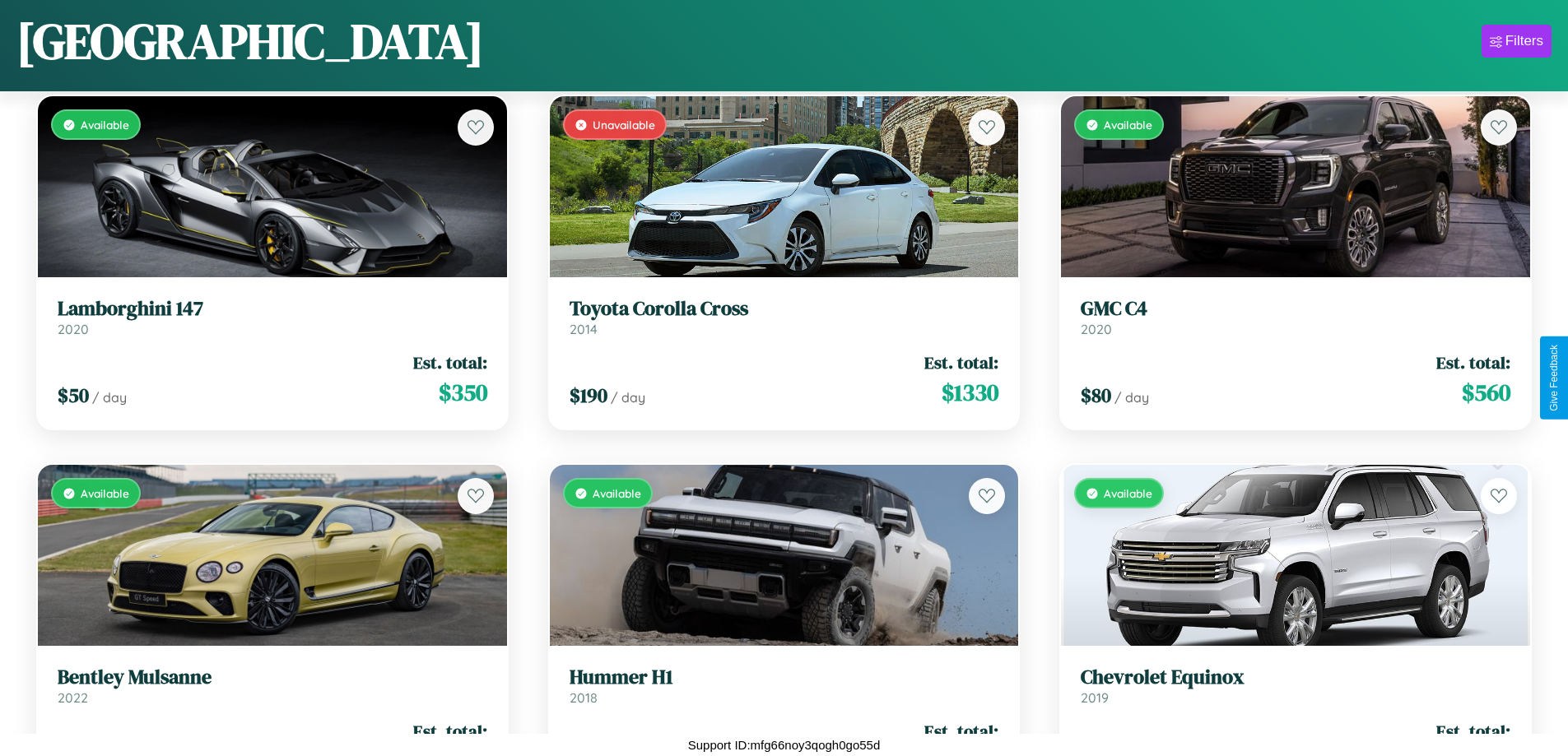
scroll to position [1337, 0]
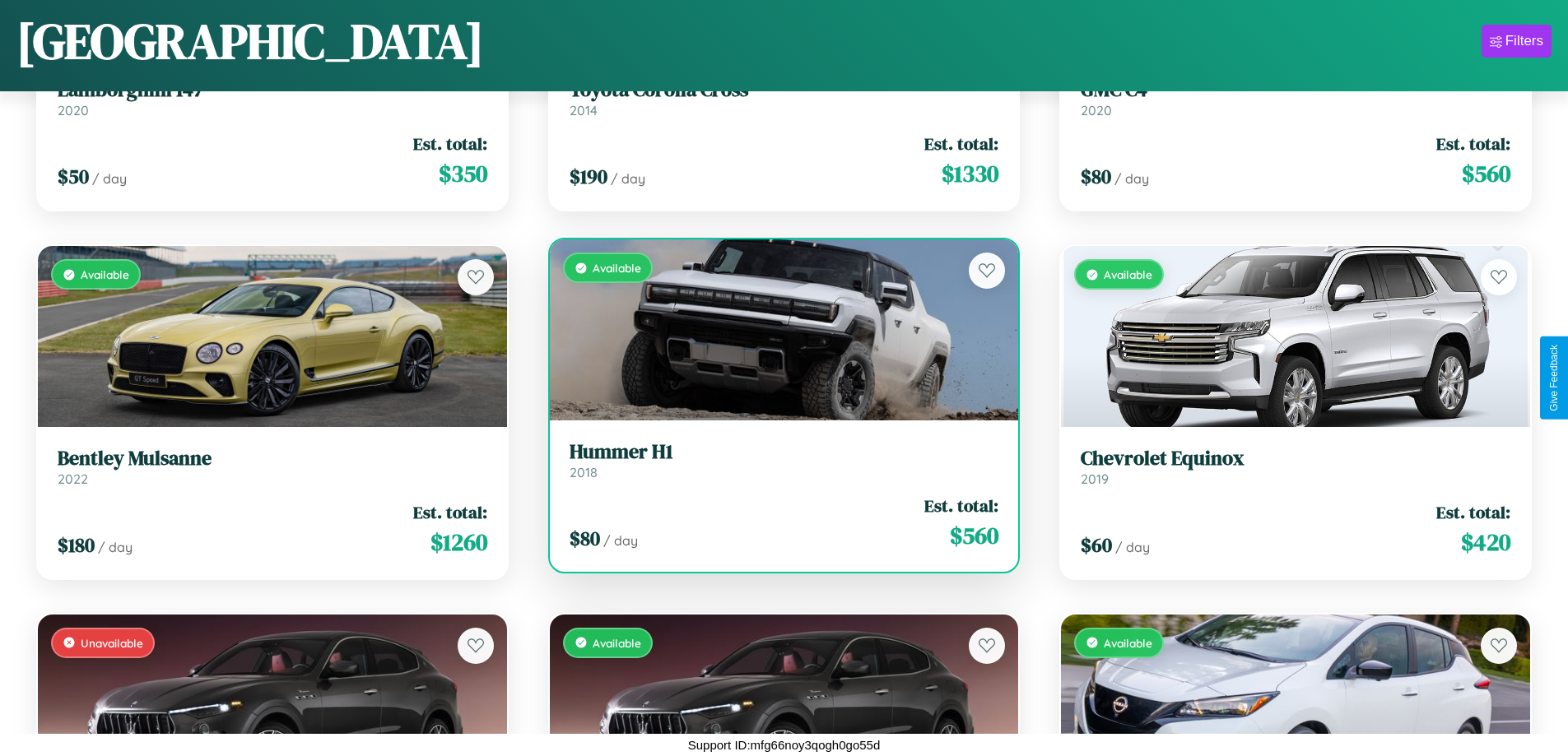
click at [777, 331] on div "Available" at bounding box center [784, 330] width 469 height 181
click at [777, 330] on div "Available" at bounding box center [784, 330] width 469 height 181
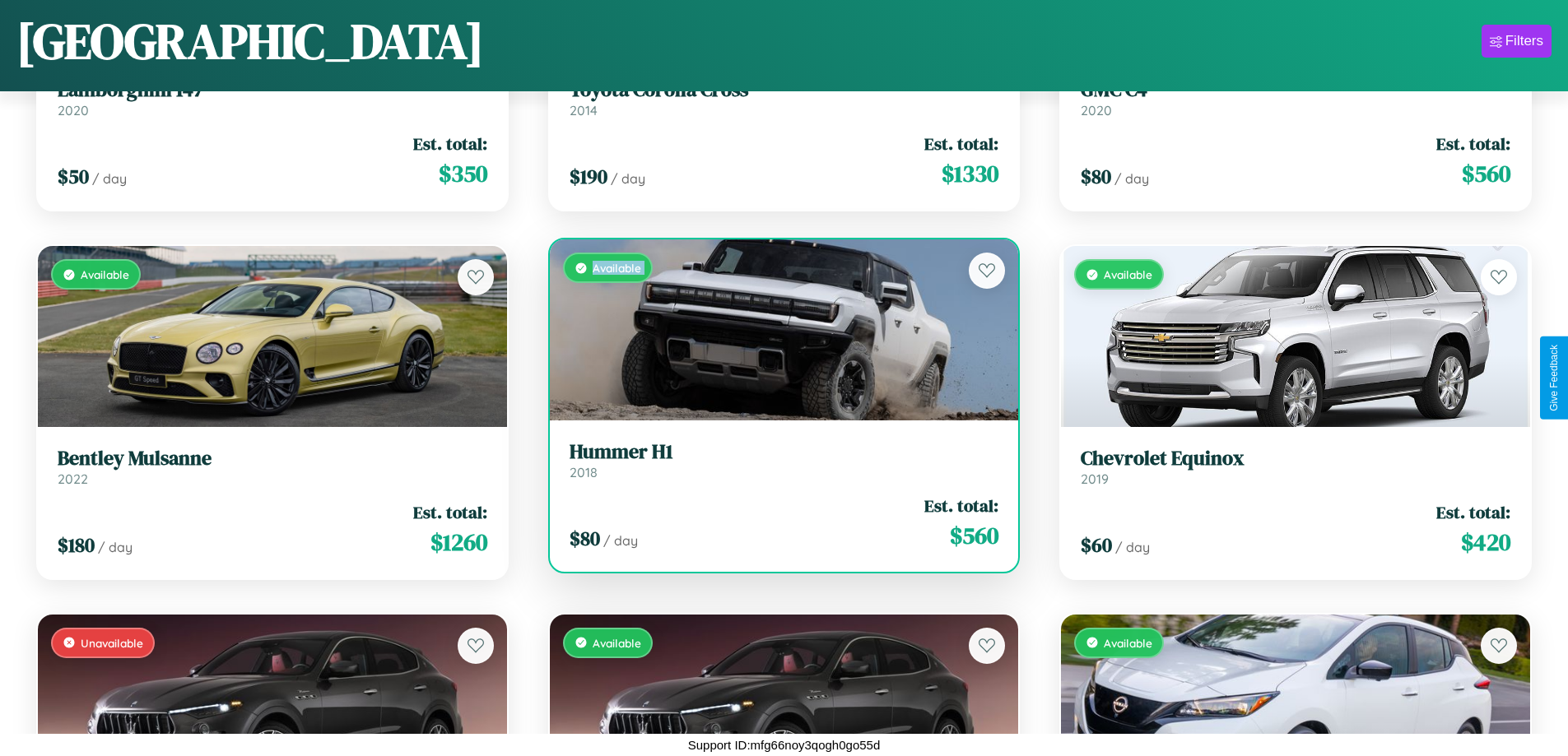
click at [777, 330] on div "Available" at bounding box center [784, 330] width 469 height 181
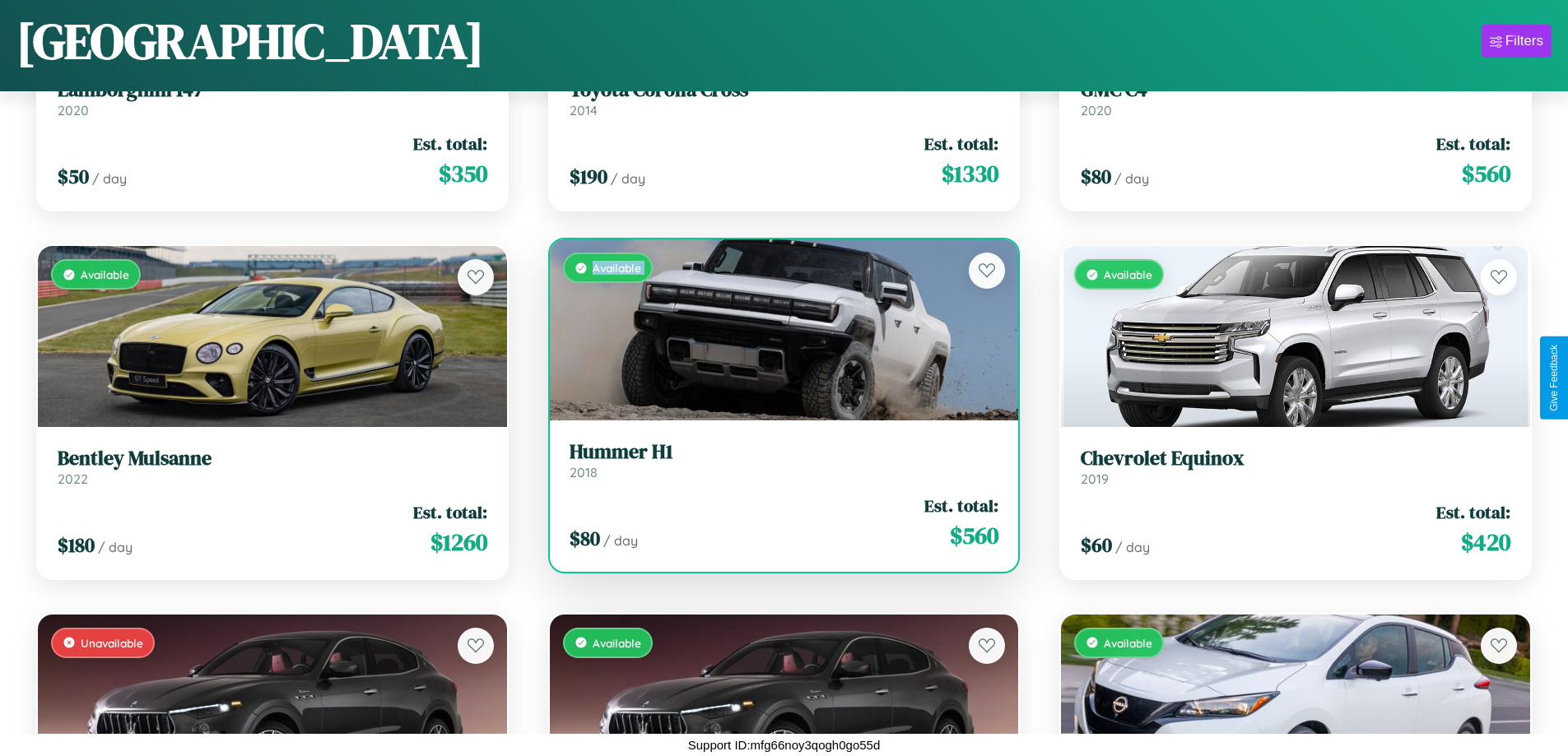
click at [777, 330] on div "Available" at bounding box center [784, 330] width 469 height 181
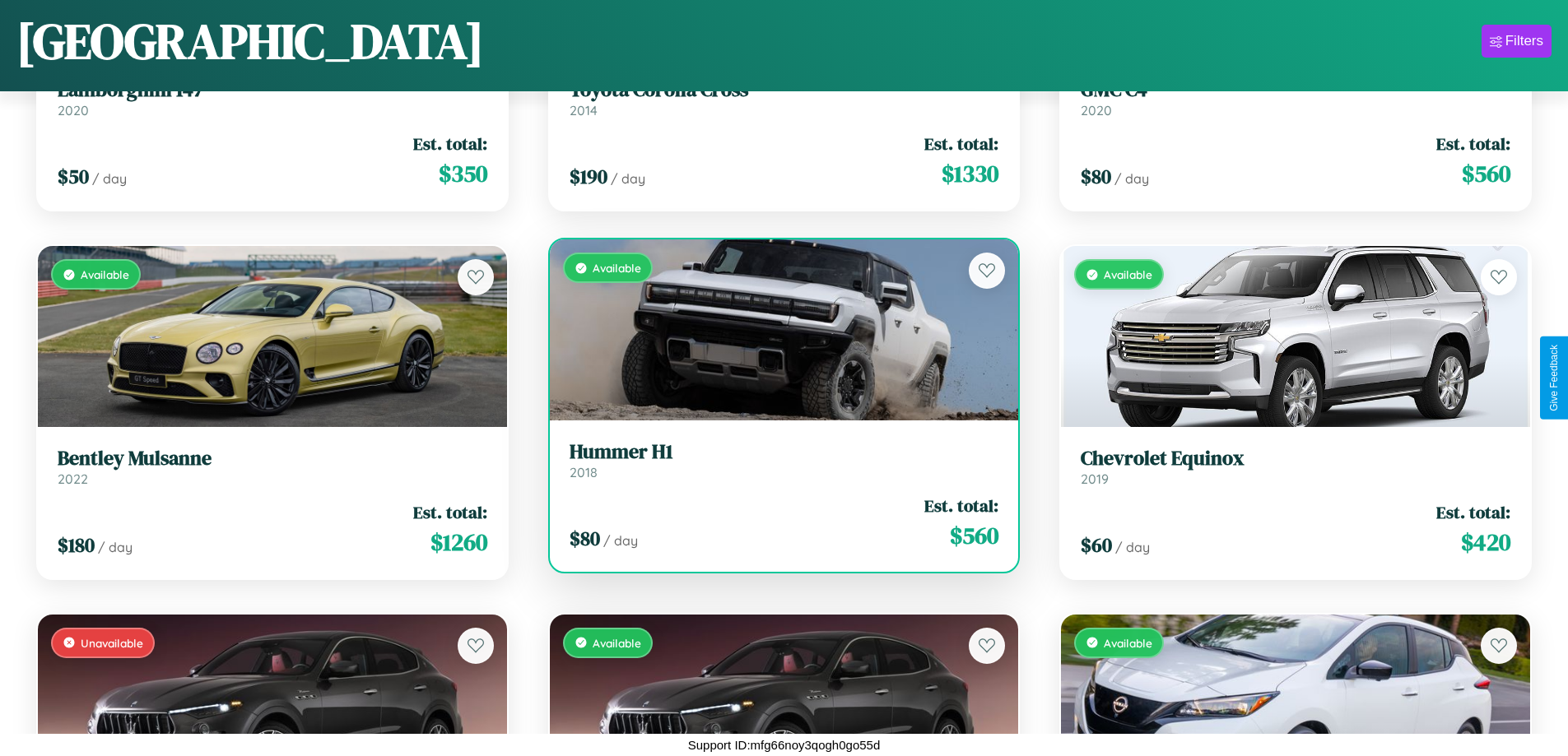
click at [777, 330] on div "Available" at bounding box center [784, 330] width 469 height 181
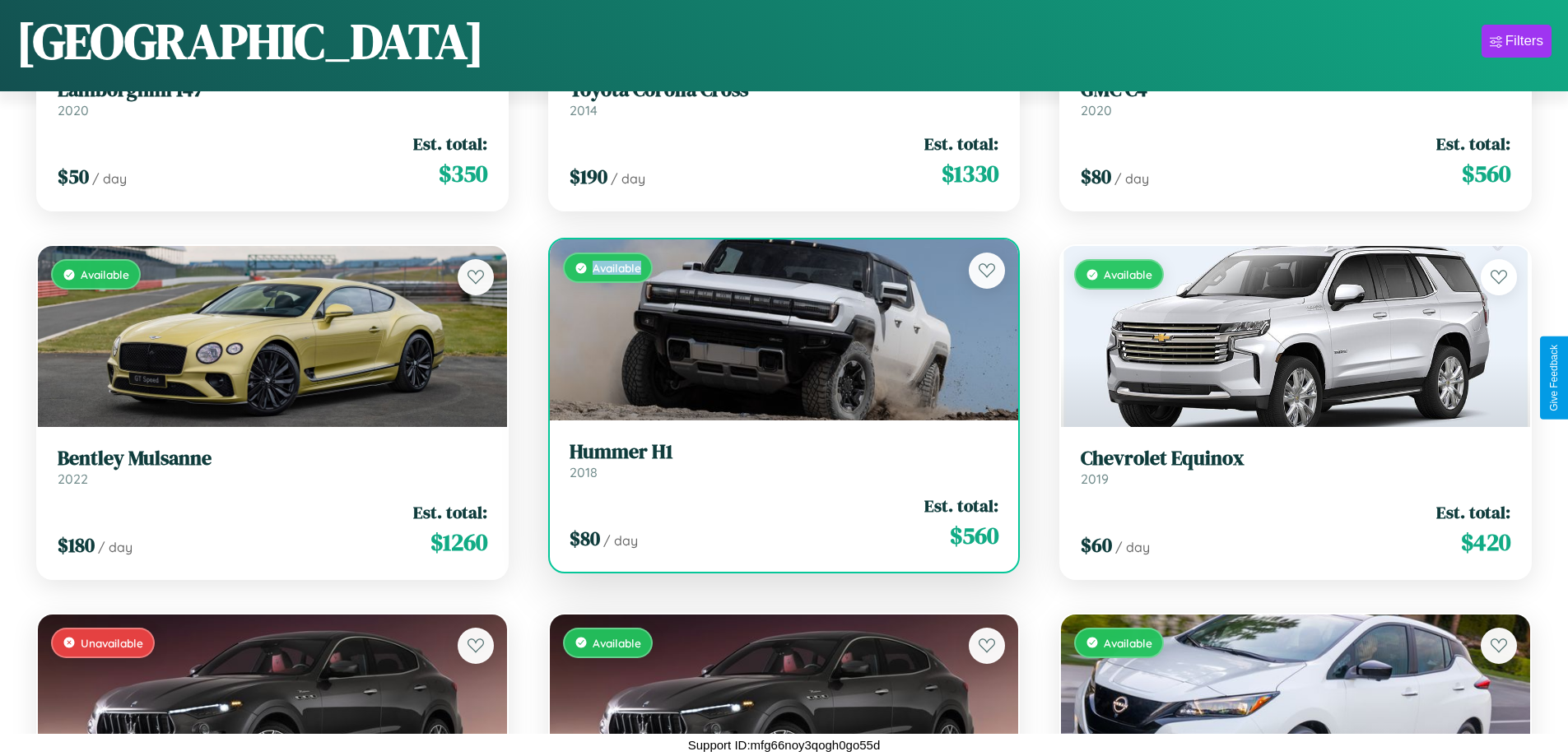
click at [777, 330] on div "Available" at bounding box center [784, 330] width 469 height 181
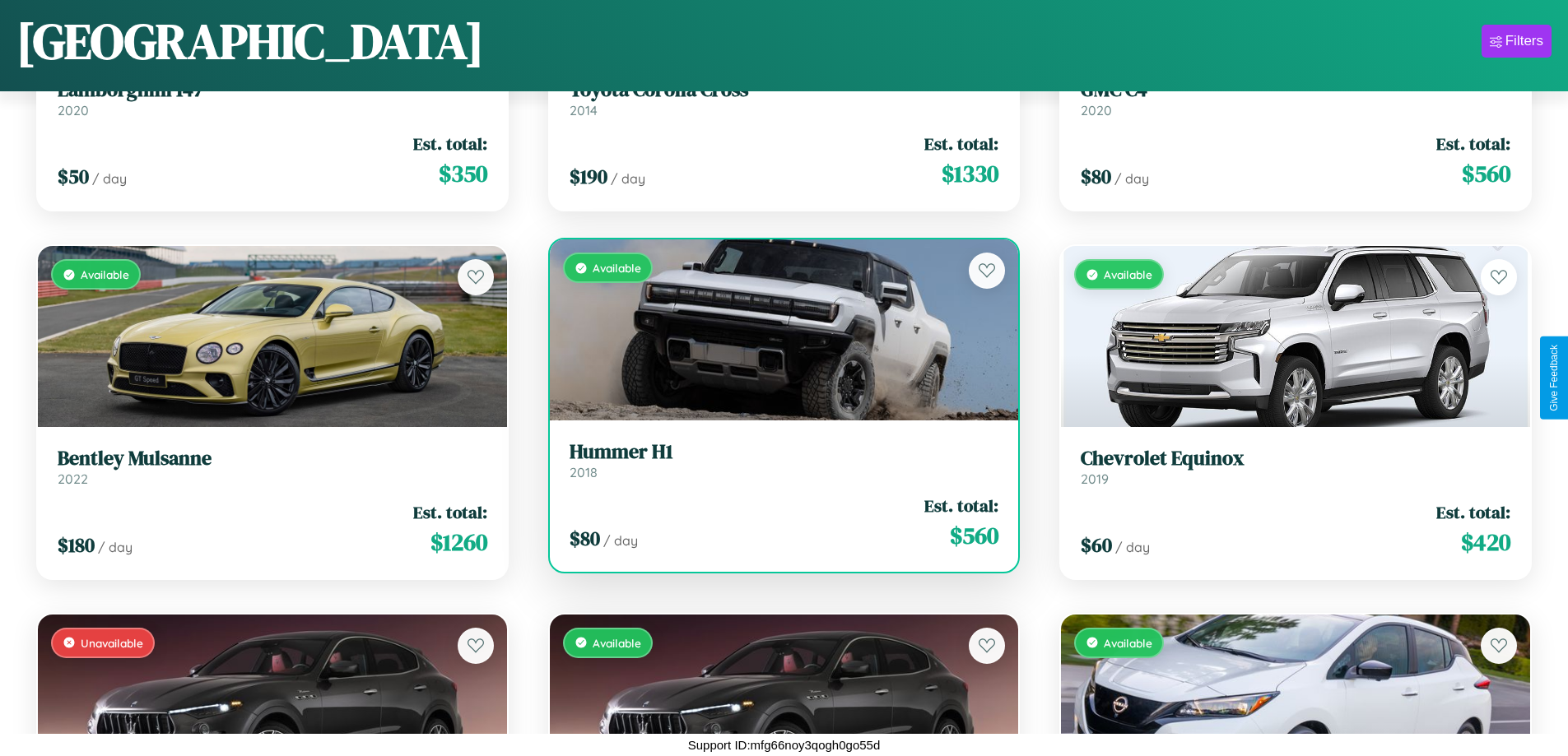
click at [777, 460] on h3 "Hummer H1" at bounding box center [784, 452] width 429 height 24
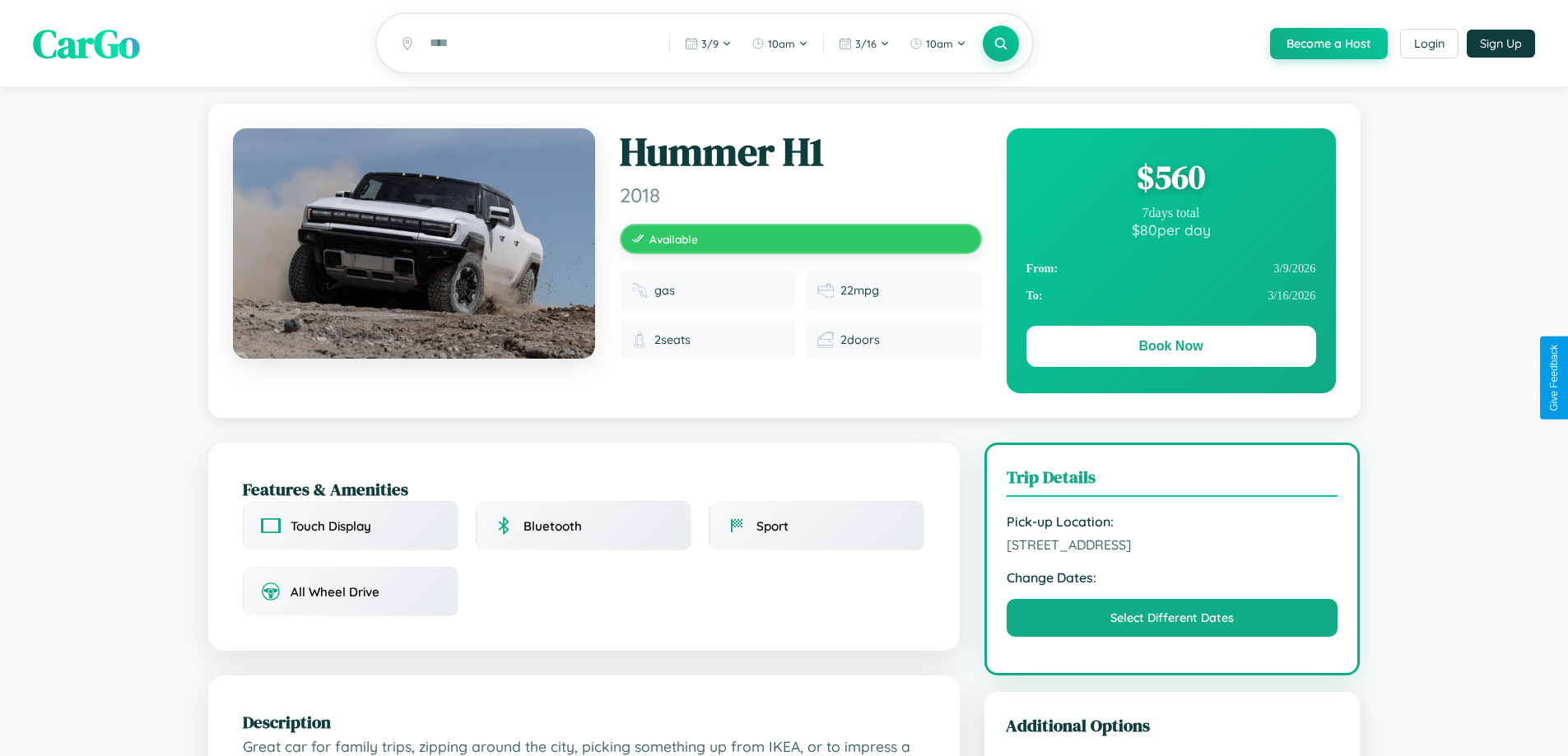
click at [1170, 179] on div "$ 560" at bounding box center [1171, 176] width 290 height 44
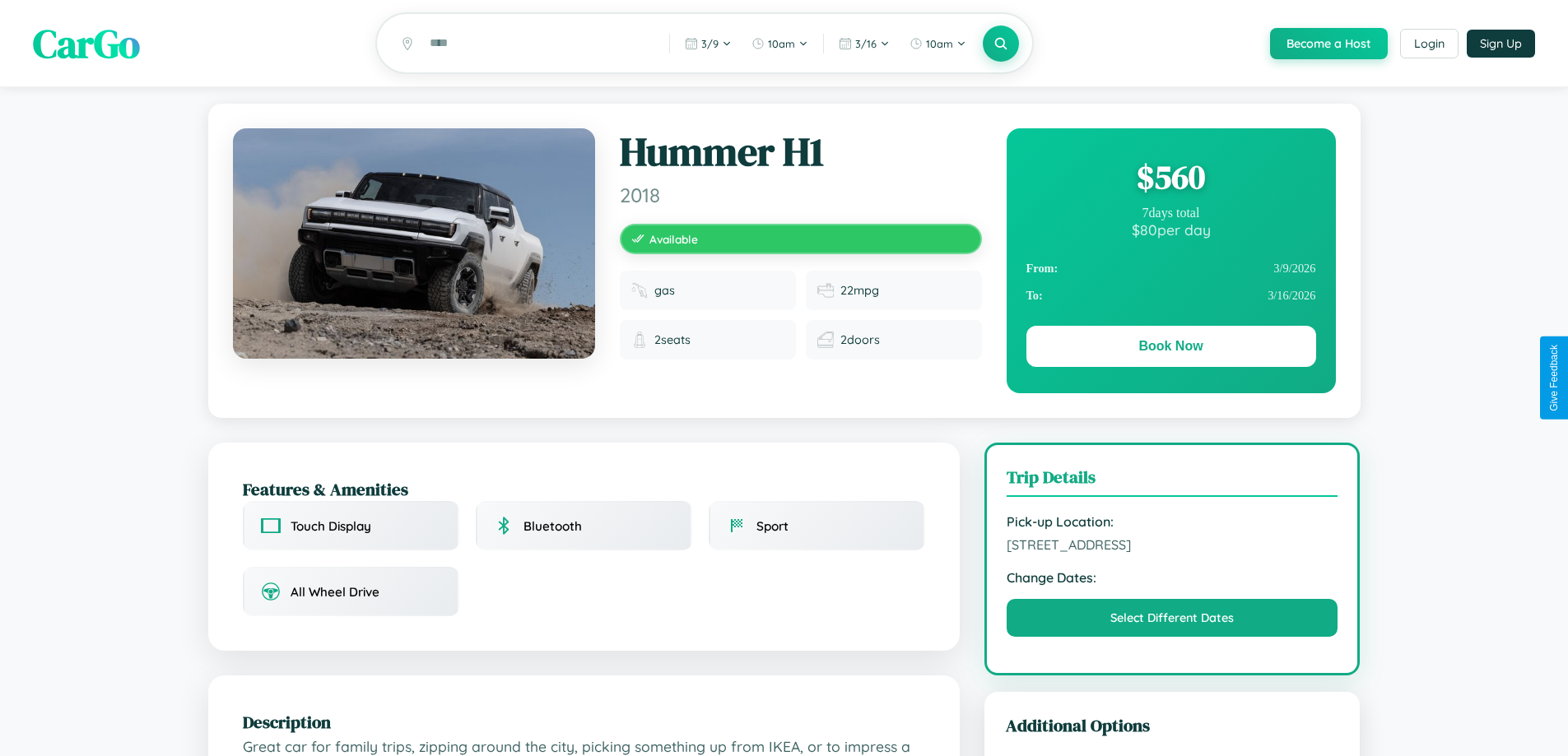
click at [1170, 179] on div "$ 560" at bounding box center [1171, 176] width 290 height 44
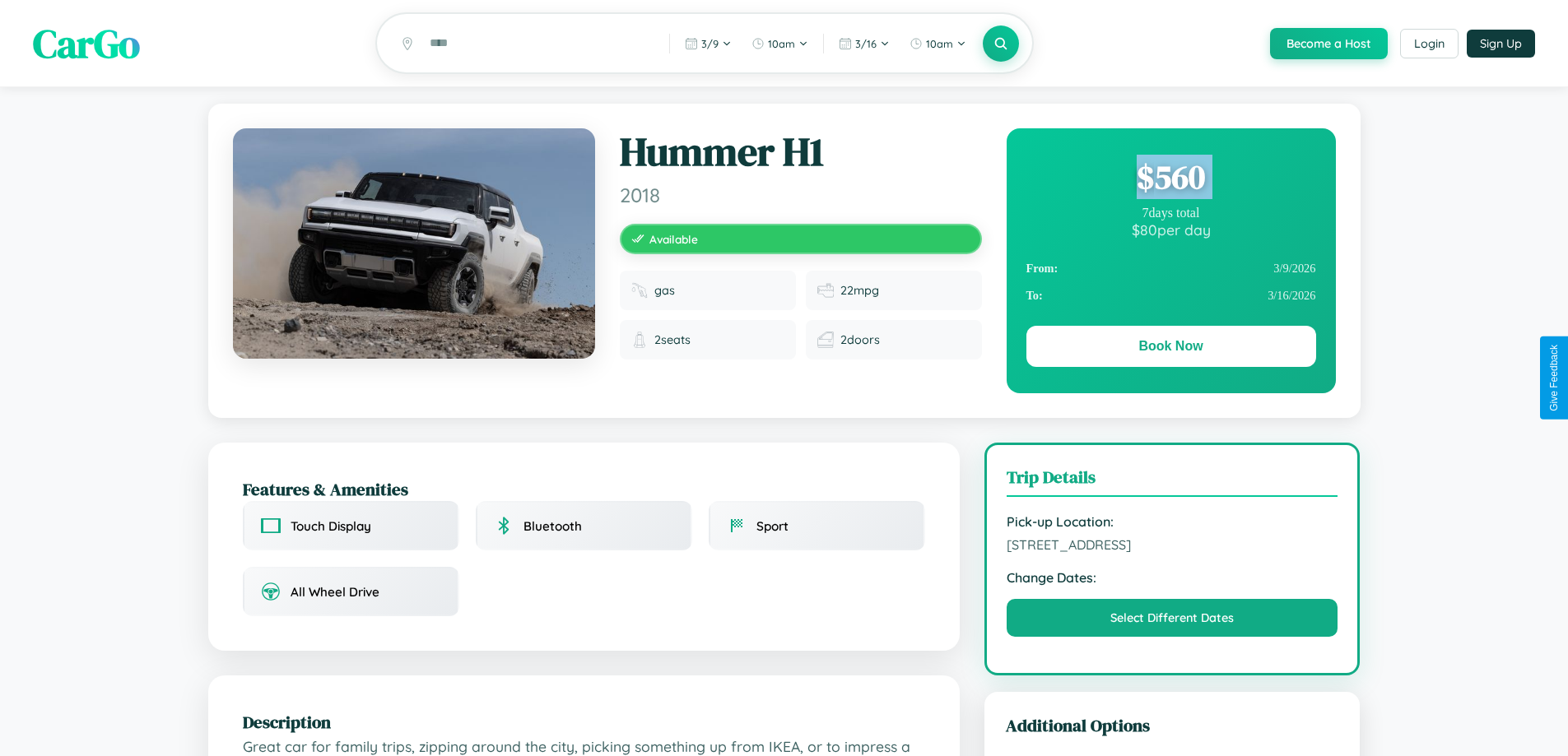
click at [1170, 179] on div "$ 560" at bounding box center [1171, 176] width 290 height 44
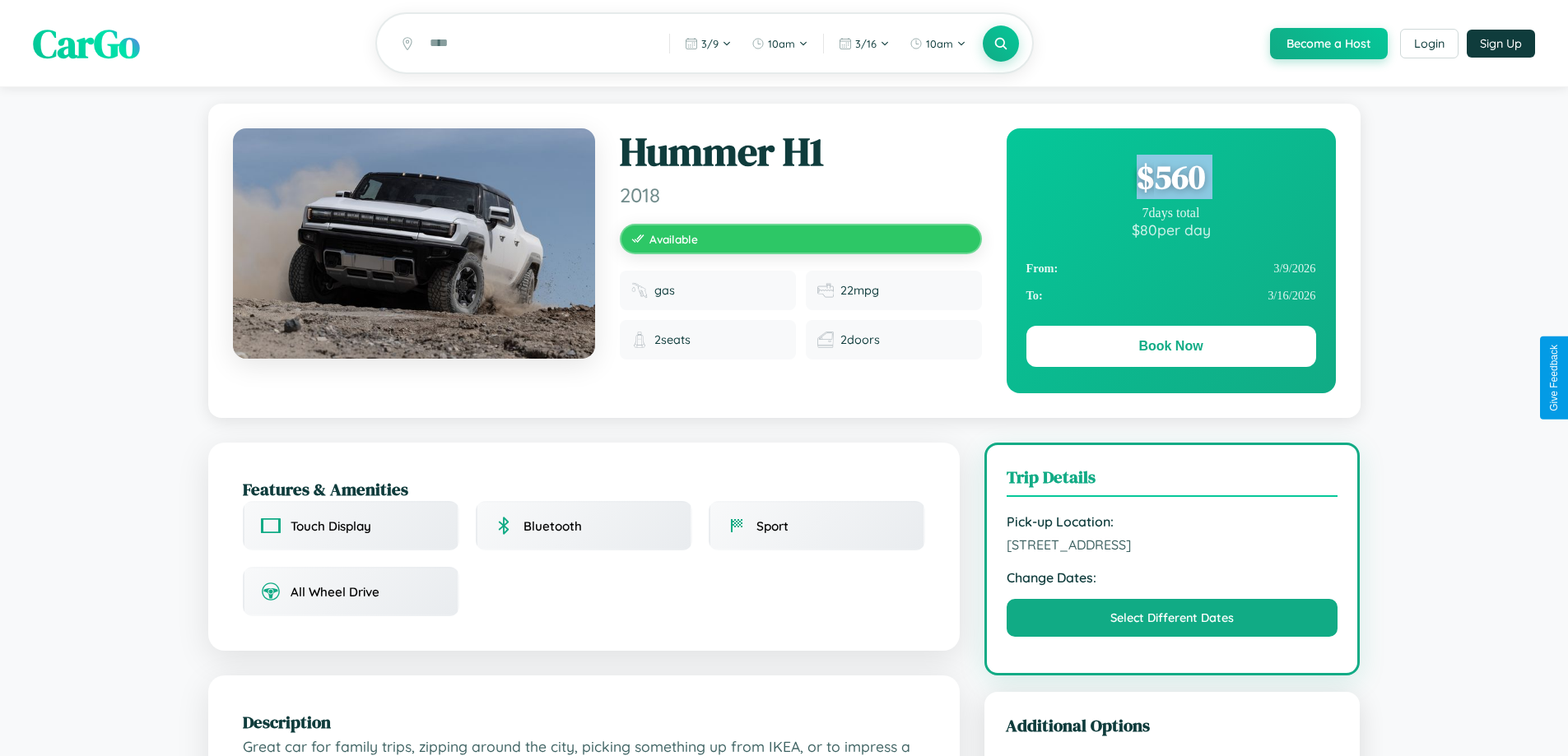
click at [1170, 179] on div "$ 560" at bounding box center [1171, 176] width 290 height 44
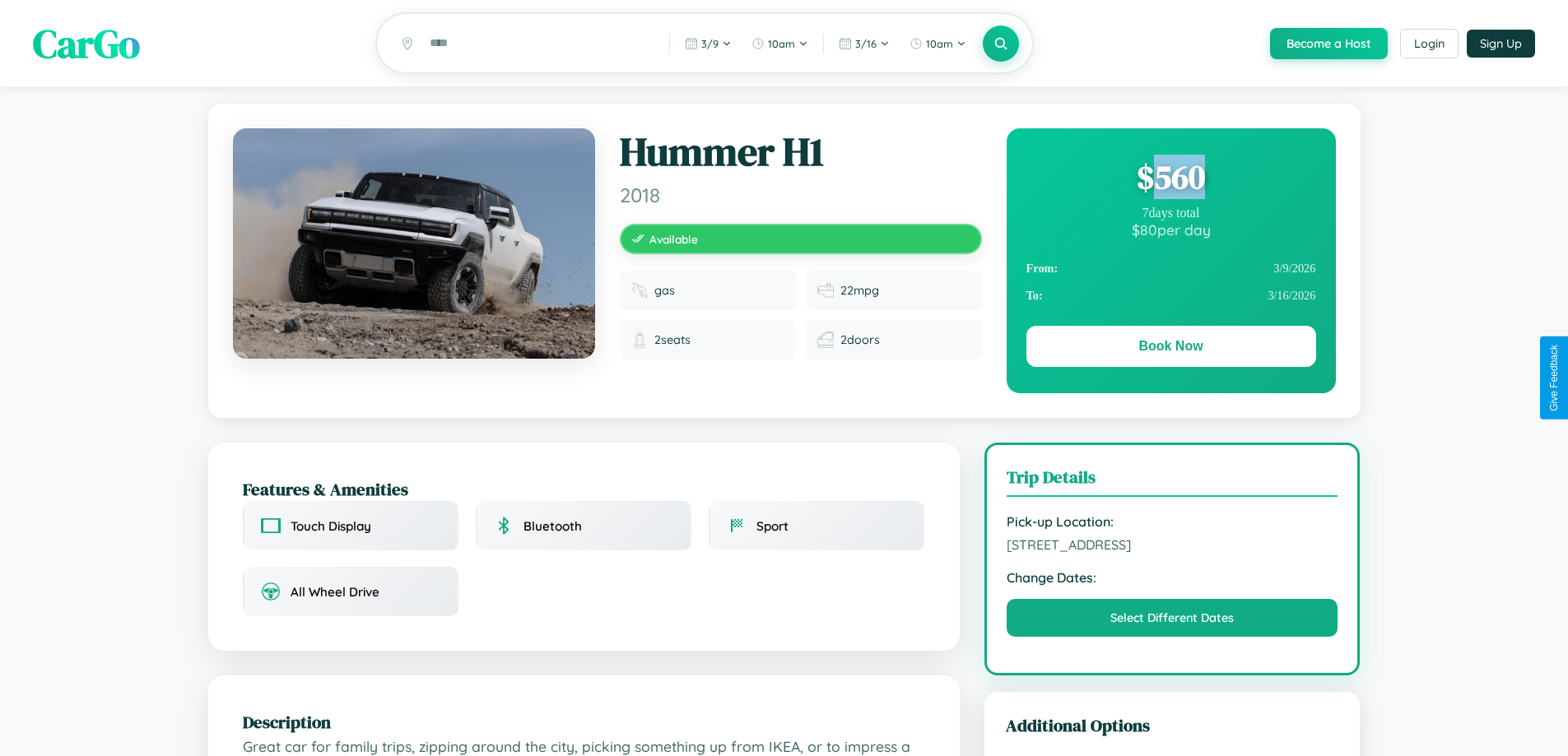
click at [1170, 179] on div "$ 560" at bounding box center [1171, 176] width 290 height 44
